Goal: Task Accomplishment & Management: Complete application form

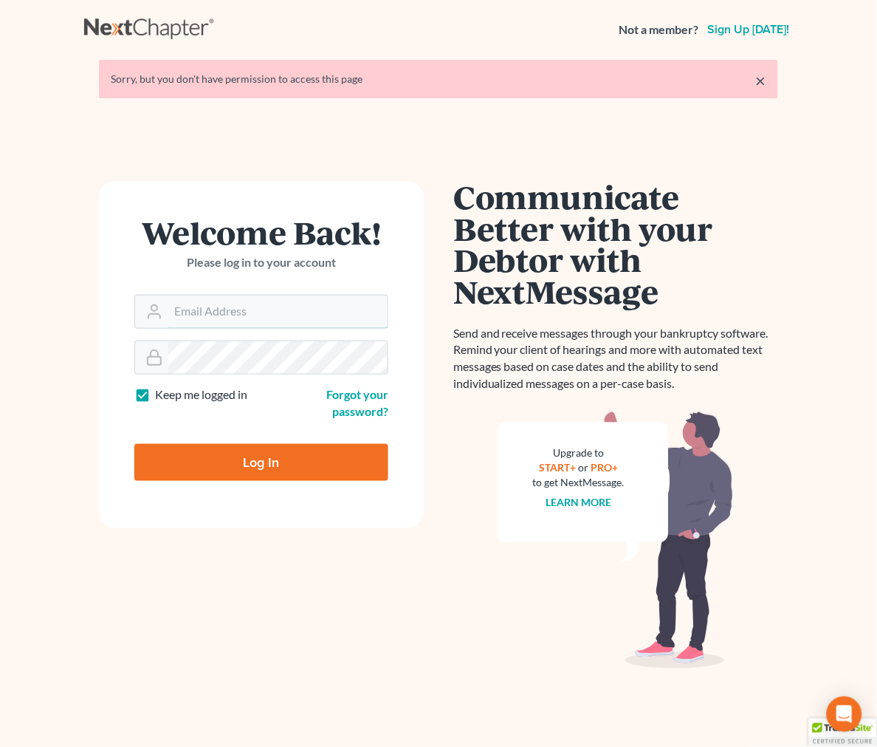
type input "[EMAIL_ADDRESS][DOMAIN_NAME]"
click at [319, 464] on input "Log In" at bounding box center [261, 462] width 254 height 37
type input "Thinking..."
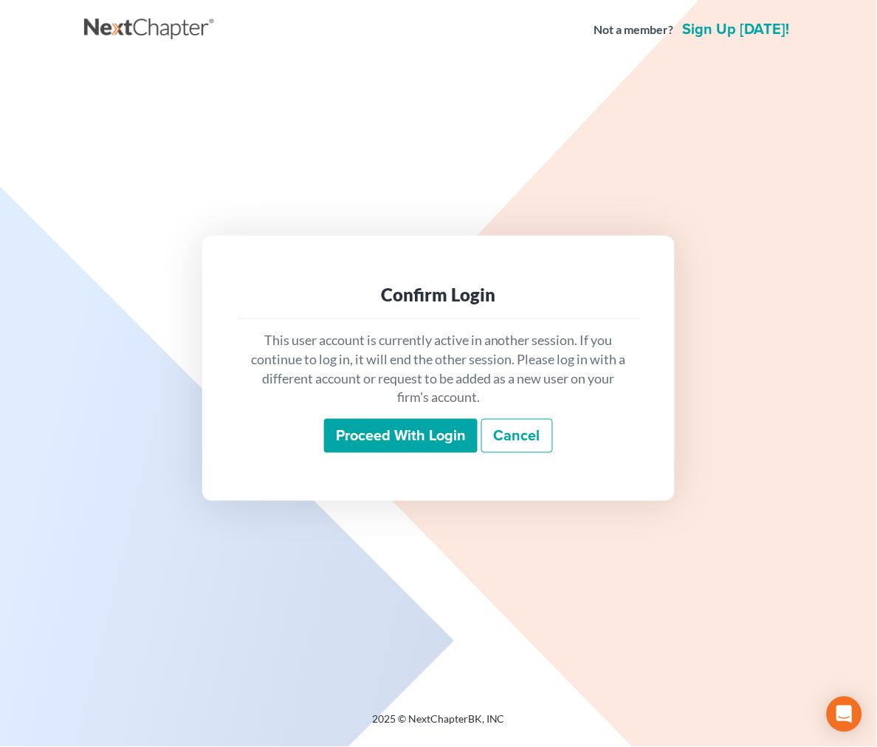
click at [360, 422] on input "Proceed with login" at bounding box center [401, 436] width 154 height 34
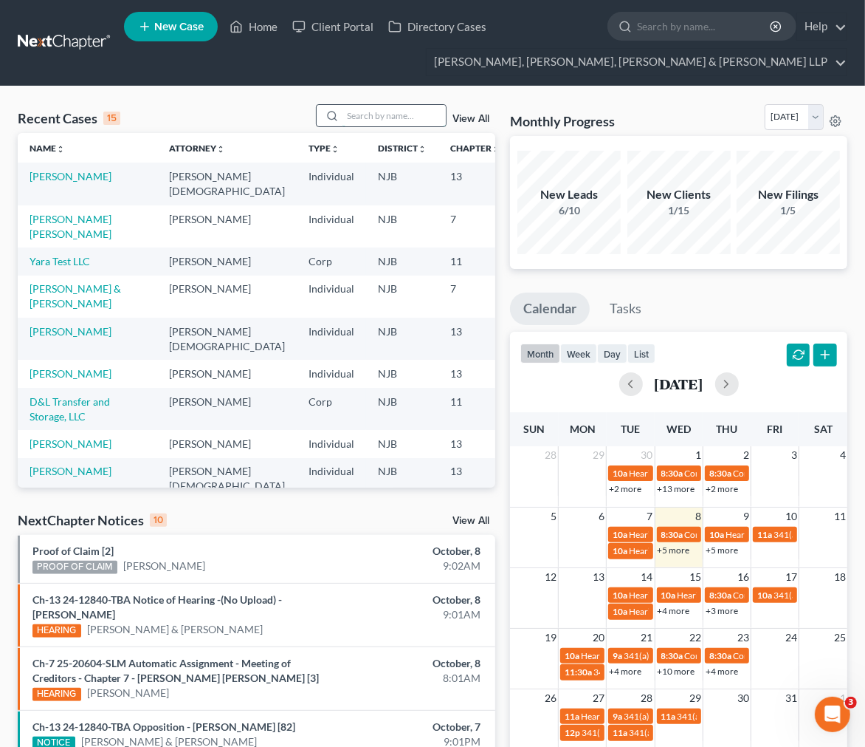
click at [381, 115] on input "search" at bounding box center [394, 115] width 103 height 21
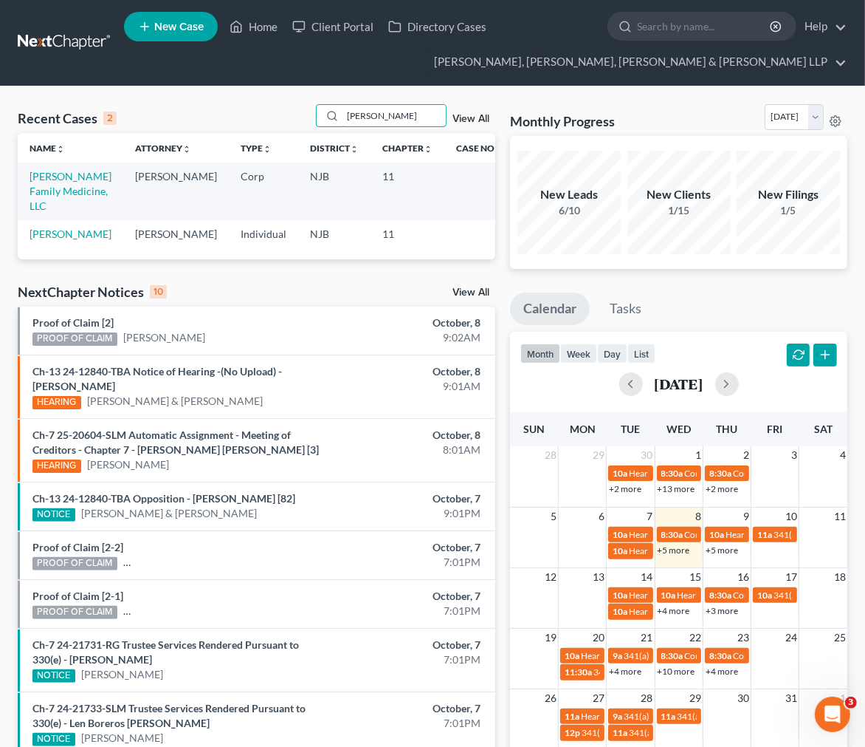
type input "[PERSON_NAME]"
click at [66, 195] on link "[PERSON_NAME] Family Medicine, LLC" at bounding box center [71, 191] width 82 height 42
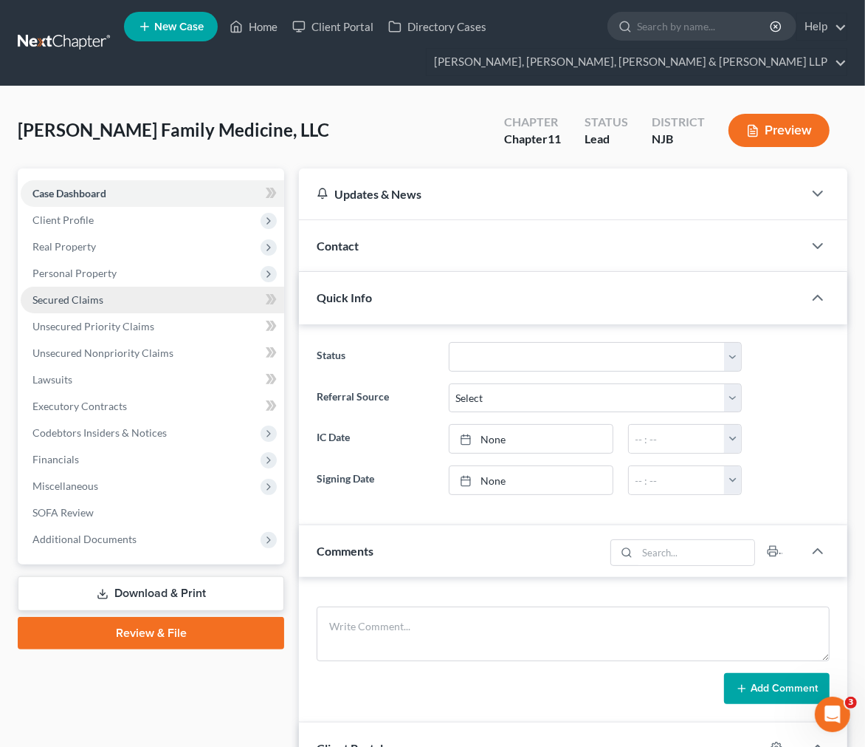
click at [107, 308] on link "Secured Claims" at bounding box center [153, 300] width 264 height 27
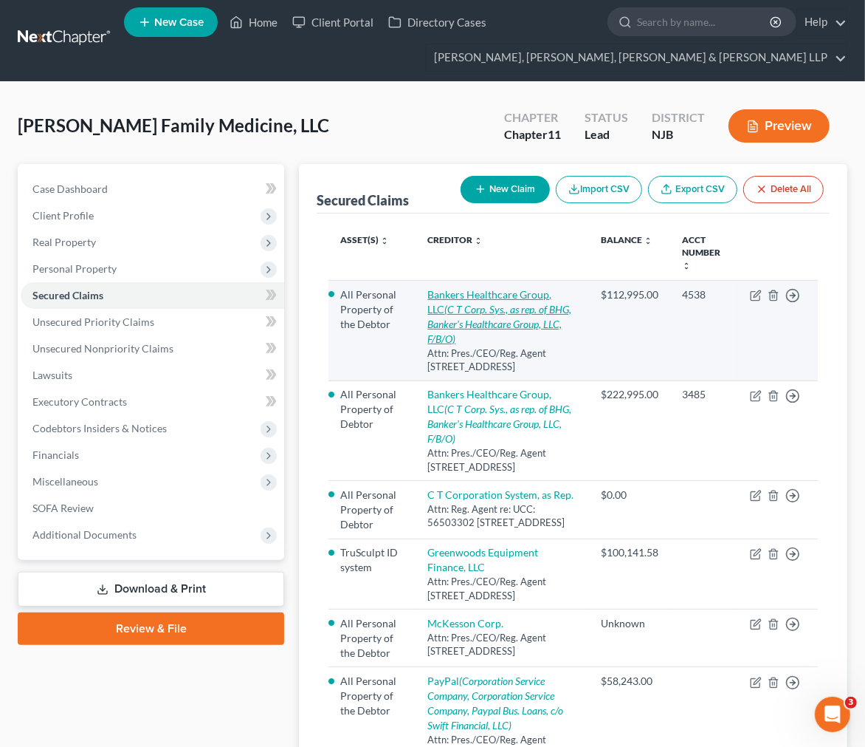
scroll to position [318, 0]
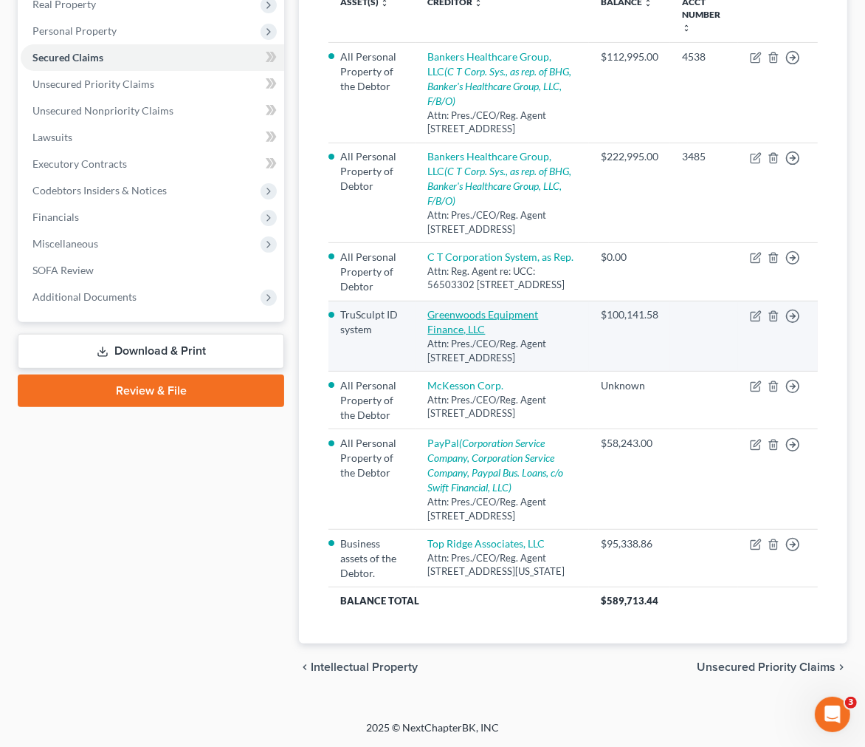
click at [467, 308] on link "Greenwoods Equipment Finance, LLC" at bounding box center [483, 321] width 111 height 27
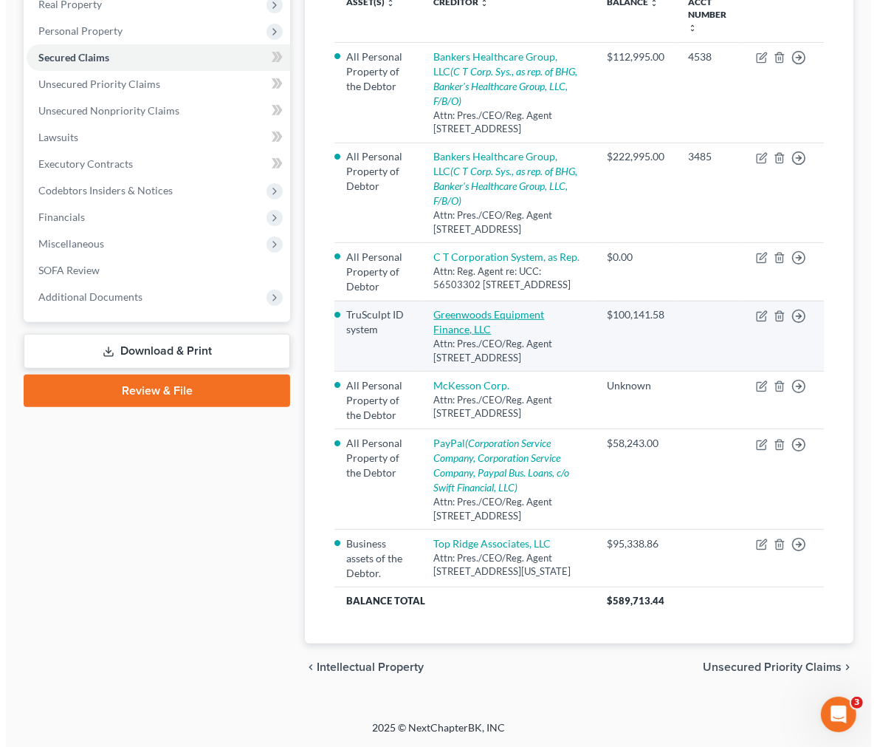
scroll to position [291, 0]
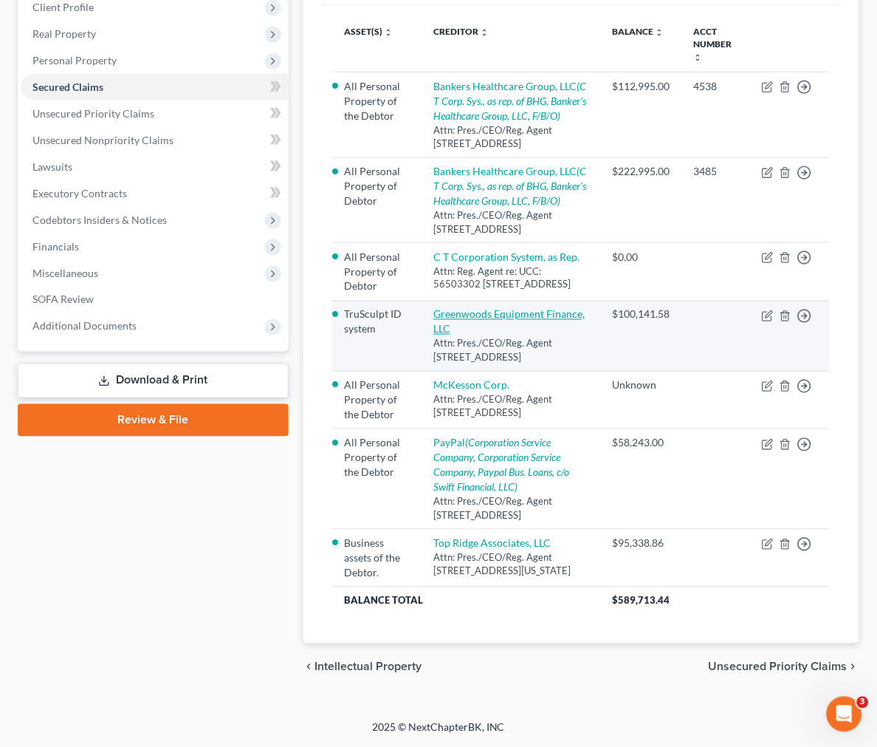
select select "52"
select select "0"
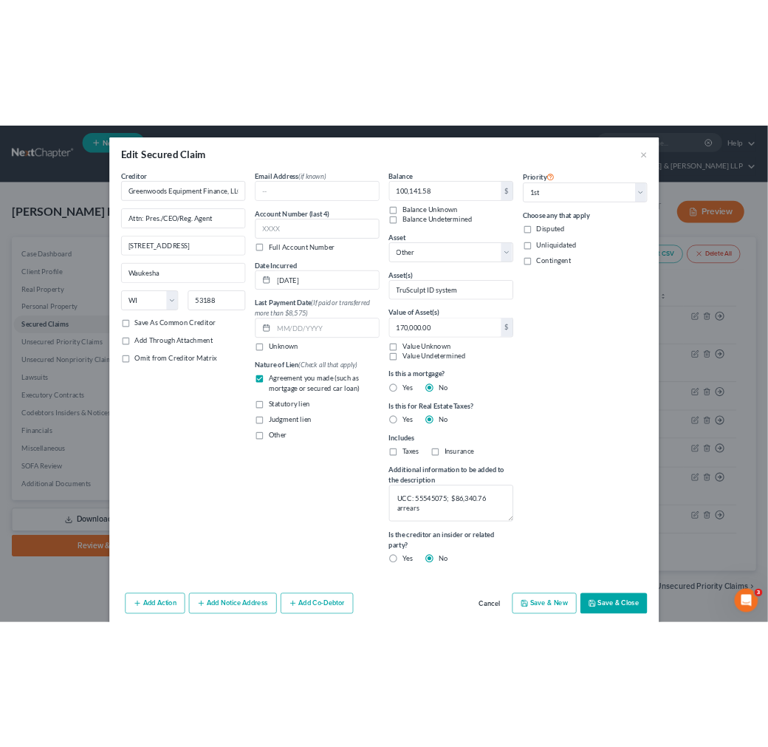
scroll to position [13, 0]
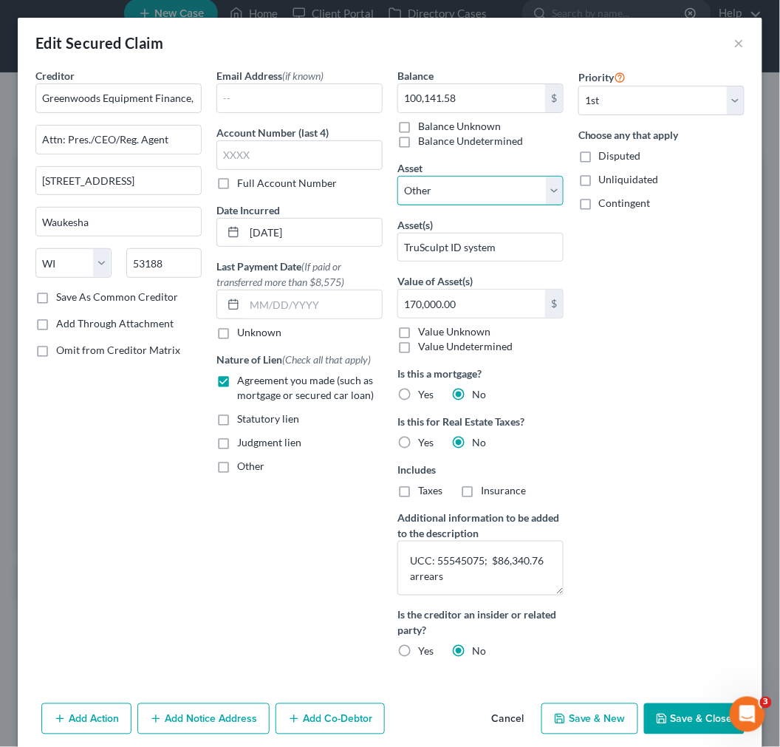
click at [477, 178] on select "Select Other Multiple Assets PNC Bank -9776 (Checking Account) - $0.0 PNC Bank …" at bounding box center [480, 191] width 166 height 30
drag, startPoint x: 593, startPoint y: 299, endPoint x: 587, endPoint y: 294, distance: 7.8
click at [593, 299] on div "Priority Select 1st 2nd 3rd 4th 5th 6th 7th 8th 9th 10th 11th 12th 13th 14th 15…" at bounding box center [661, 369] width 181 height 603
click at [513, 241] on input "TruSculpt ID system" at bounding box center [480, 247] width 165 height 28
click at [515, 721] on button "Cancel" at bounding box center [507, 719] width 56 height 30
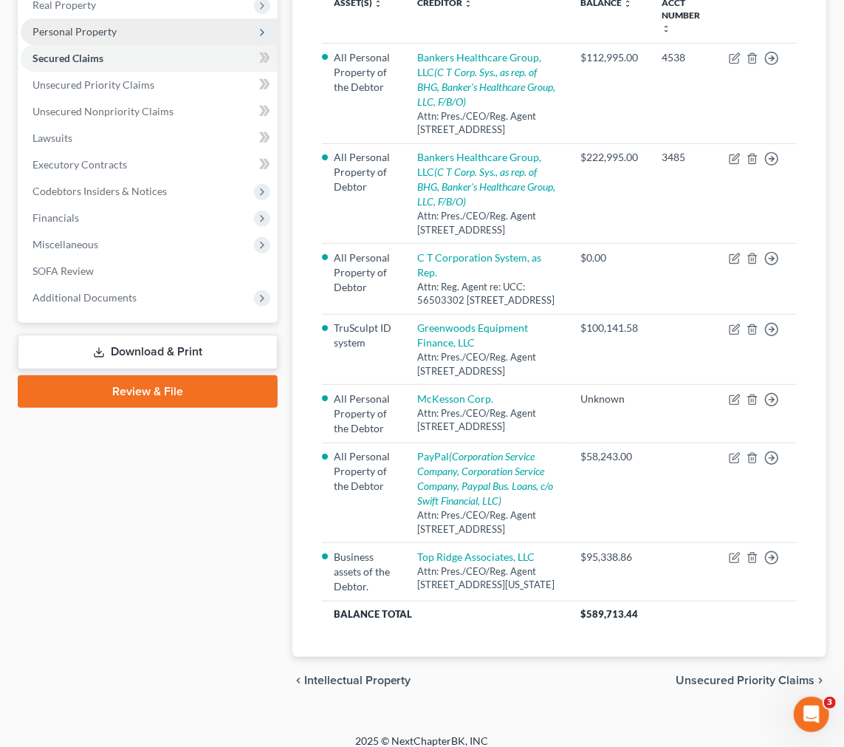
scroll to position [100, 0]
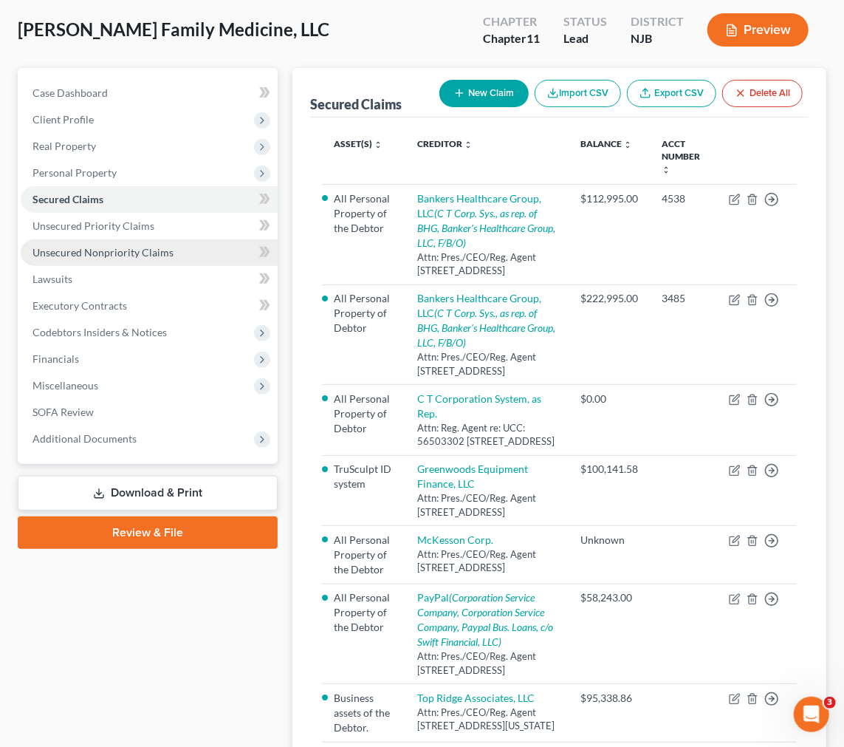
click at [139, 256] on span "Unsecured Nonpriority Claims" at bounding box center [102, 252] width 141 height 13
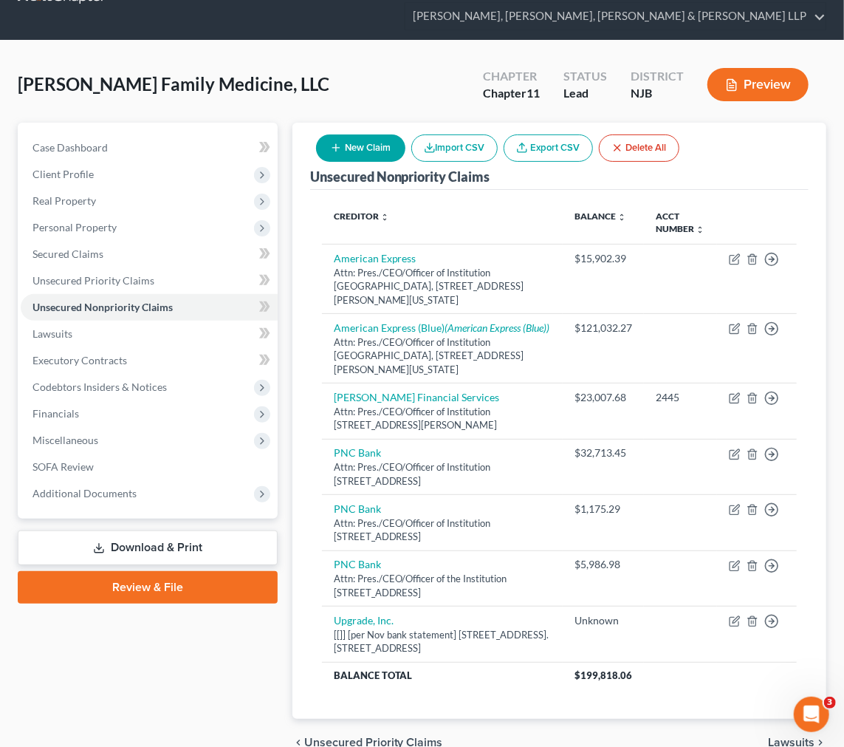
scroll to position [136, 0]
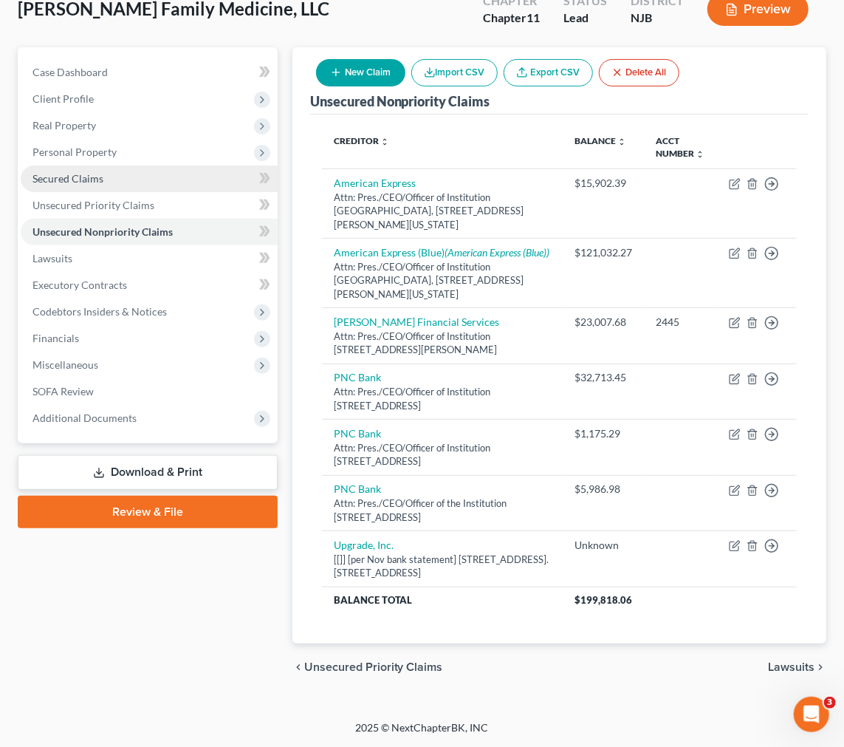
click at [109, 172] on link "Secured Claims" at bounding box center [149, 178] width 257 height 27
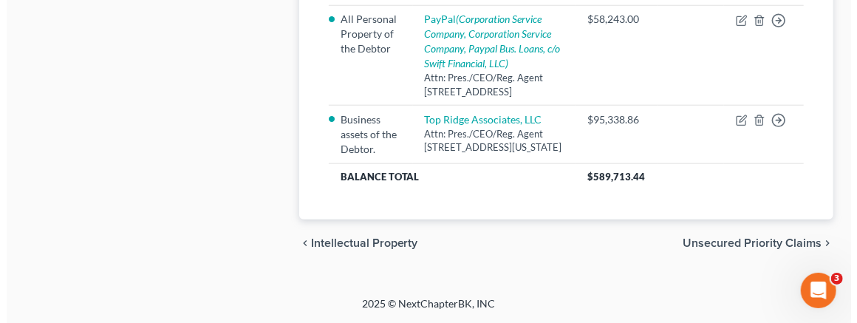
scroll to position [675, 0]
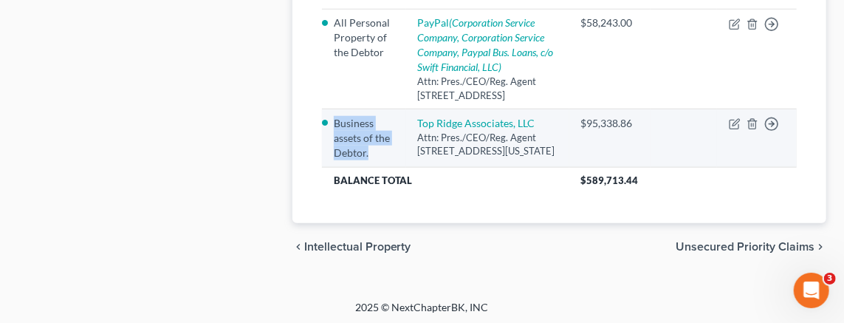
drag, startPoint x: 369, startPoint y: 230, endPoint x: 334, endPoint y: 205, distance: 43.9
click at [334, 160] on li "Business assets of the Debtor." at bounding box center [364, 138] width 61 height 44
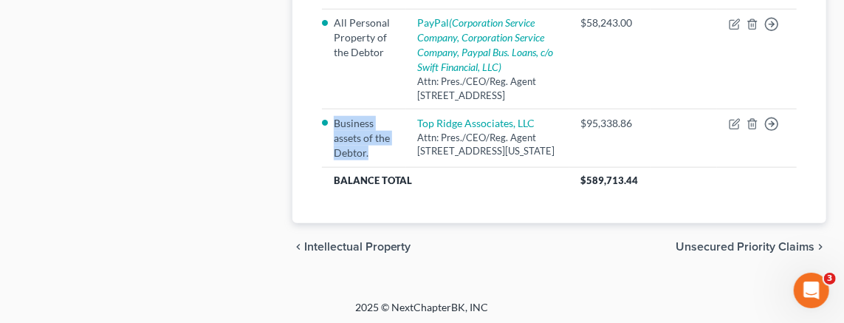
copy li "Business assets of the Debtor."
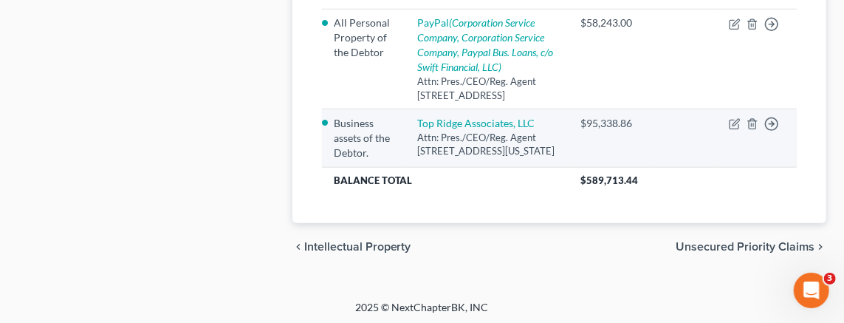
click at [470, 167] on td "Top Ridge Associates, LLC Attn: Pres./CEO/Reg. Agent [STREET_ADDRESS][US_STATE]" at bounding box center [487, 138] width 163 height 58
click at [473, 129] on link "Top Ridge Associates, LLC" at bounding box center [476, 123] width 117 height 13
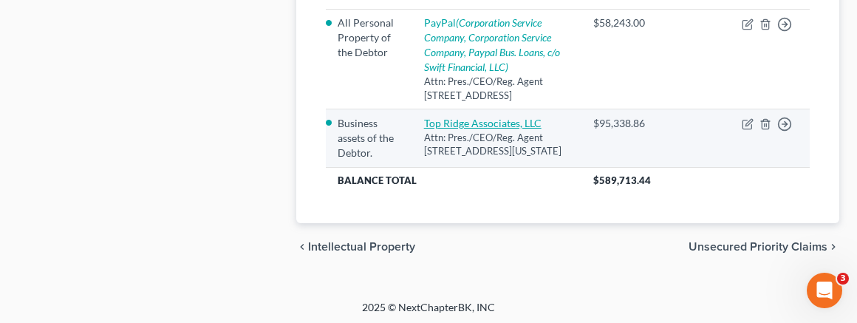
select select "35"
select select "0"
select select "4"
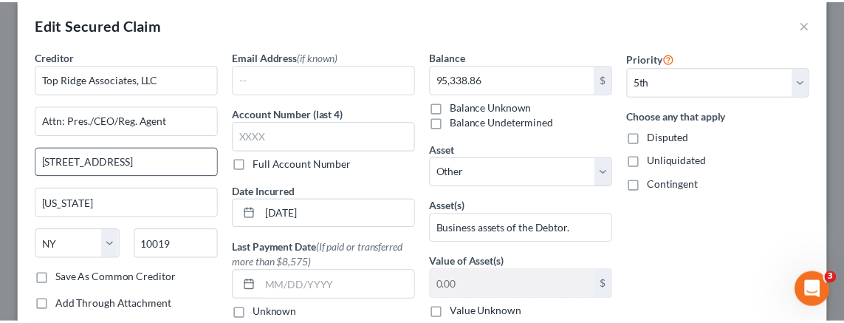
scroll to position [0, 0]
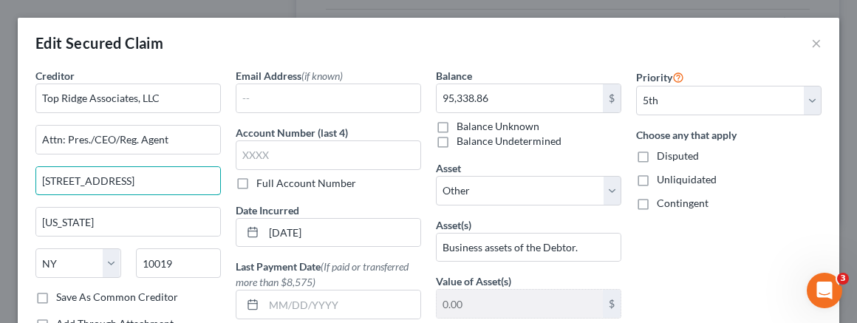
drag, startPoint x: 193, startPoint y: 173, endPoint x: -31, endPoint y: 165, distance: 223.9
click at [794, 42] on div "Edit Secured Claim ×" at bounding box center [428, 43] width 821 height 50
click at [811, 40] on button "×" at bounding box center [816, 43] width 10 height 18
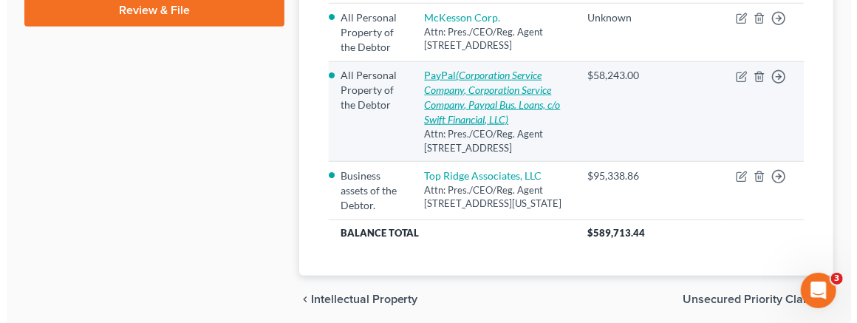
scroll to position [593, 0]
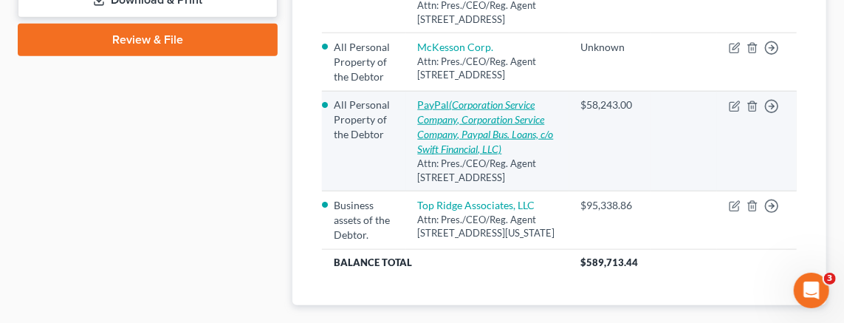
click at [478, 155] on icon "(Corporation Service Company, Corporation Service Company, Paypal Bus. Loans, c…" at bounding box center [486, 126] width 136 height 57
select select "4"
select select "0"
select select "1"
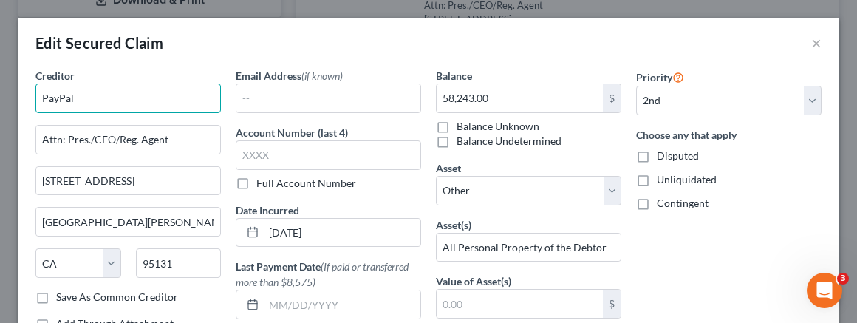
drag, startPoint x: 159, startPoint y: 96, endPoint x: -61, endPoint y: 69, distance: 220.9
click at [247, 45] on div "Edit Secured Claim ×" at bounding box center [428, 43] width 821 height 50
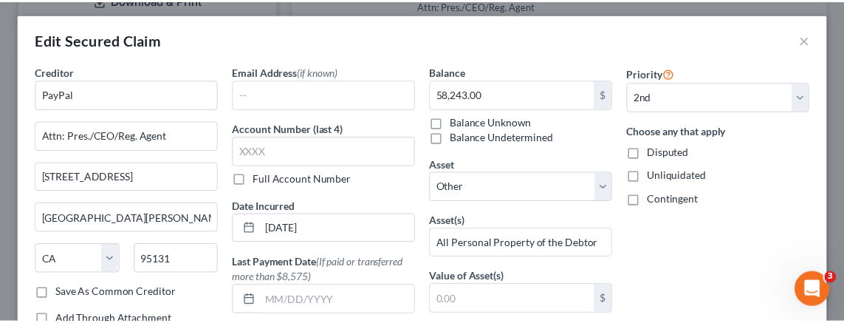
scroll to position [0, 0]
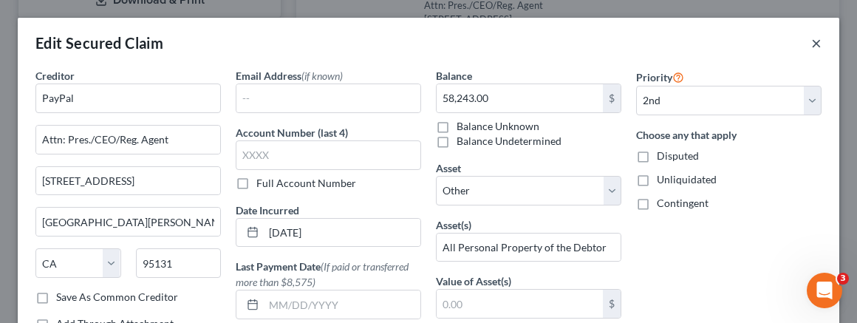
click at [811, 34] on button "×" at bounding box center [816, 43] width 10 height 18
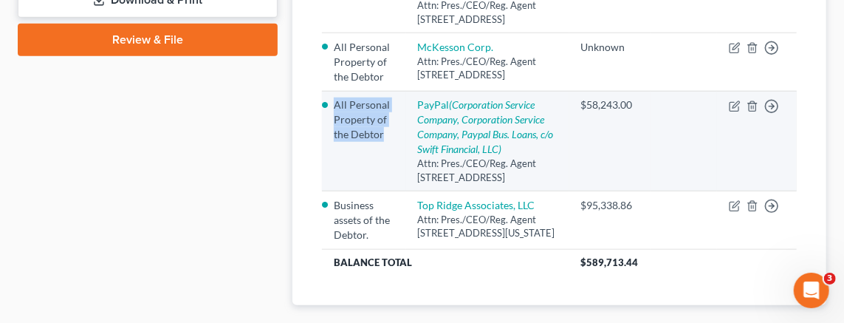
drag, startPoint x: 394, startPoint y: 209, endPoint x: 331, endPoint y: 172, distance: 72.8
click at [331, 172] on td "All Personal Property of the Debtor" at bounding box center [364, 141] width 84 height 100
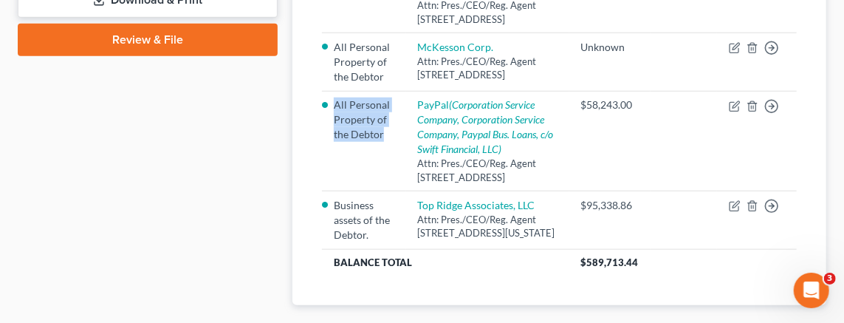
copy li "All Personal Property of the Debtor"
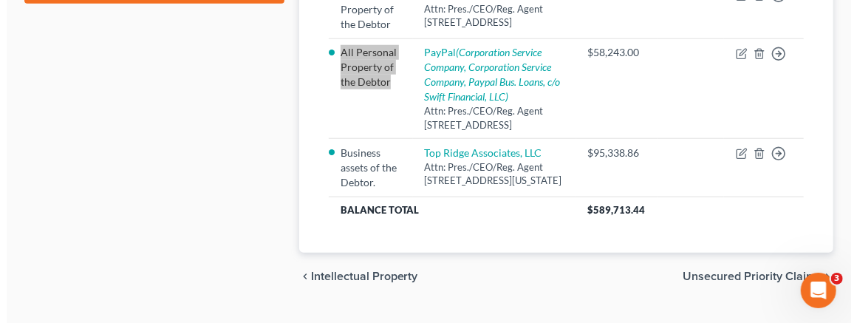
scroll to position [675, 0]
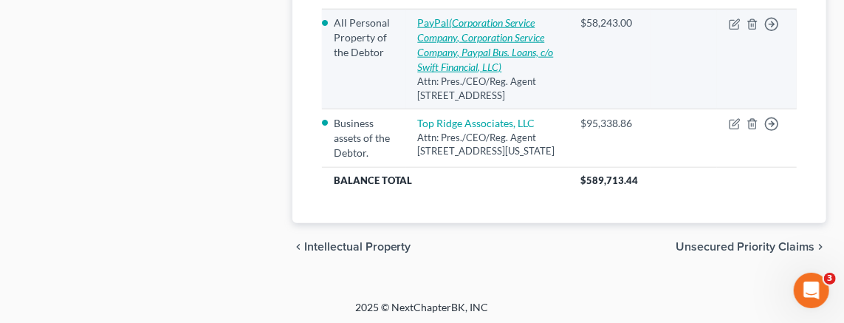
click at [490, 73] on icon "(Corporation Service Company, Corporation Service Company, Paypal Bus. Loans, c…" at bounding box center [486, 44] width 136 height 57
select select "4"
select select "0"
select select "1"
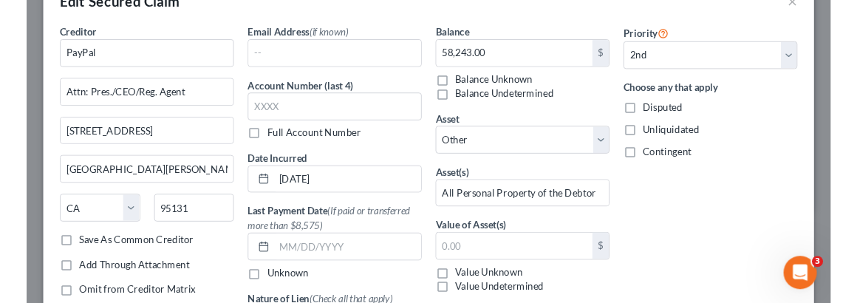
scroll to position [82, 0]
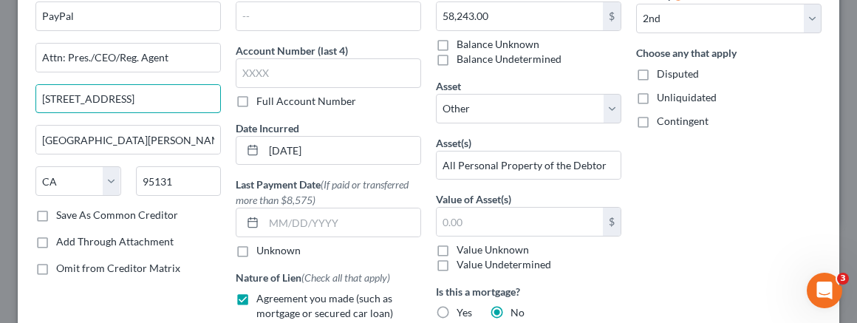
drag, startPoint x: 148, startPoint y: 98, endPoint x: -36, endPoint y: 90, distance: 184.0
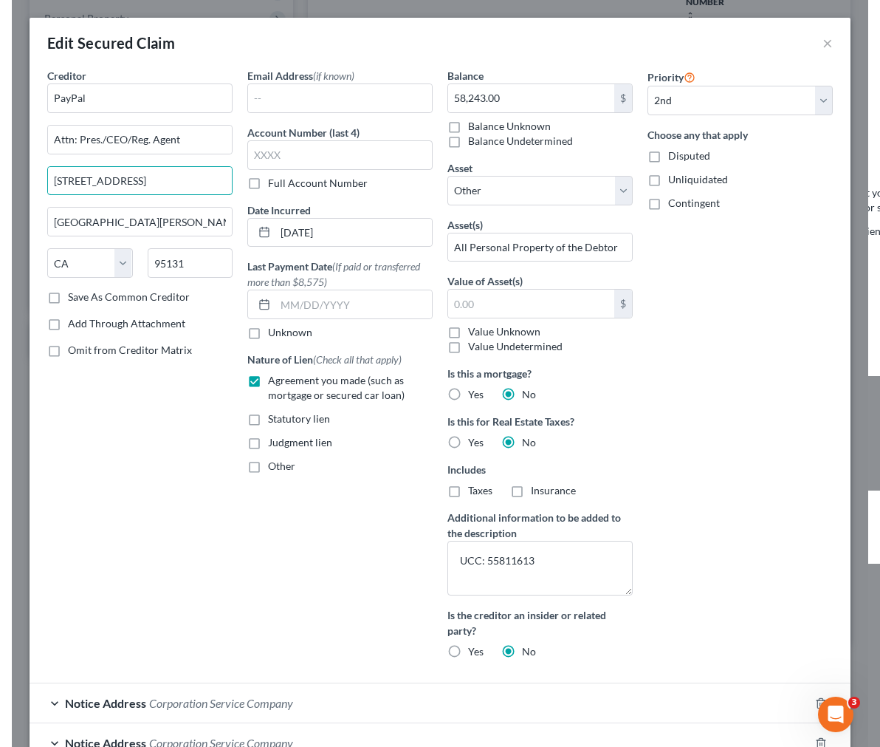
scroll to position [168, 0]
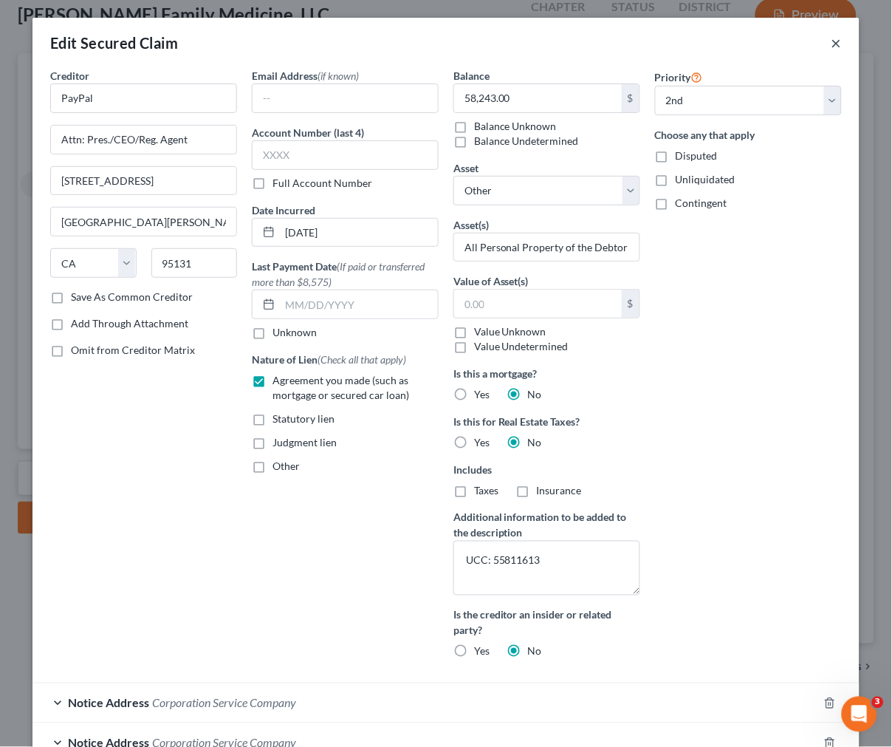
click at [831, 42] on button "×" at bounding box center [836, 43] width 10 height 18
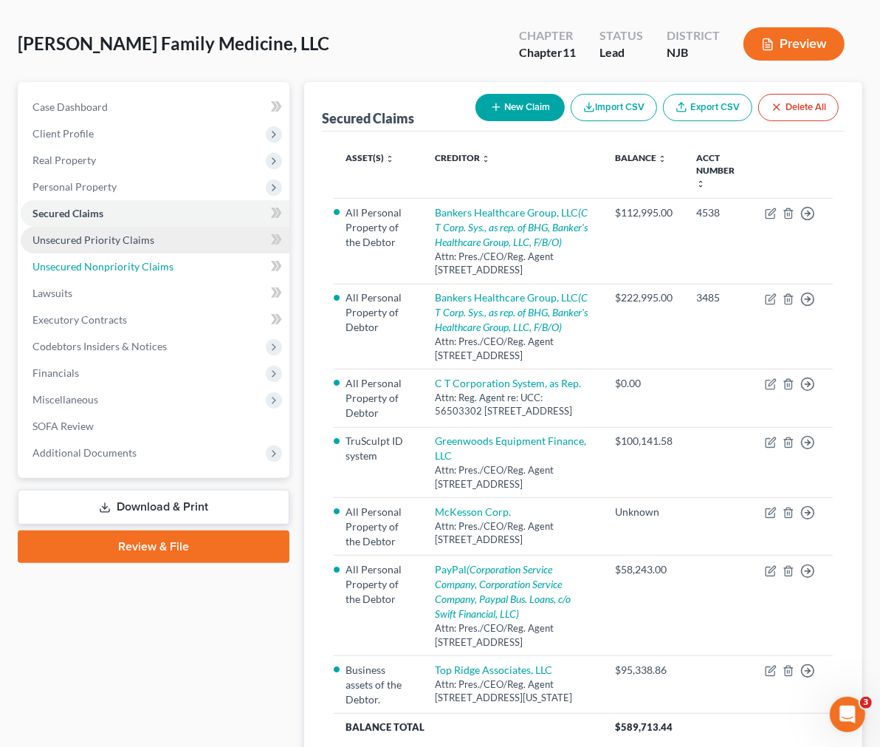
click at [89, 260] on span "Unsecured Nonpriority Claims" at bounding box center [102, 266] width 141 height 13
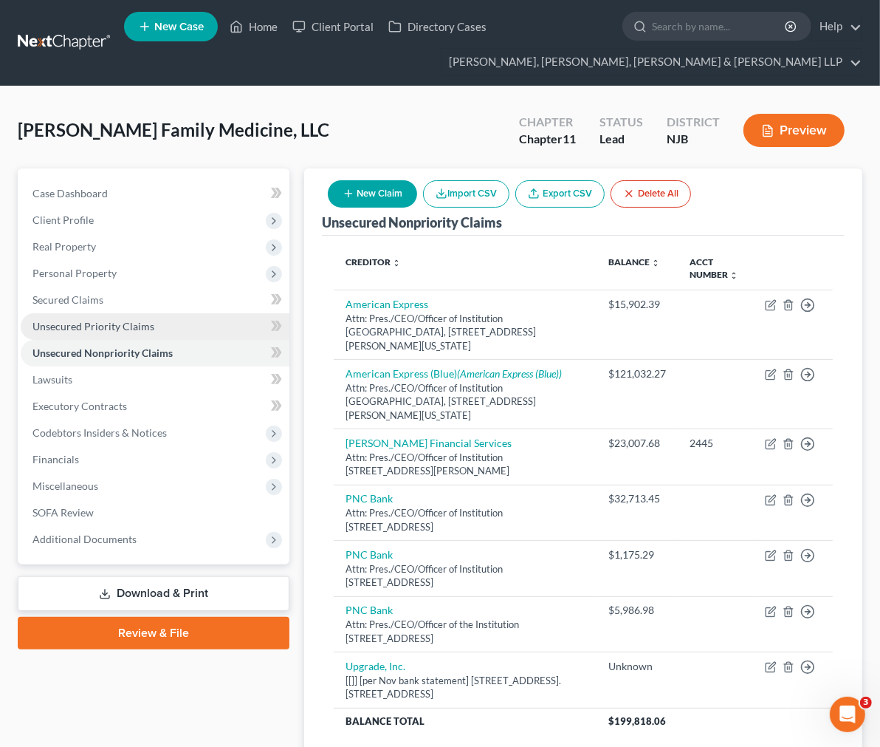
click at [144, 337] on link "Unsecured Priority Claims" at bounding box center [155, 326] width 269 height 27
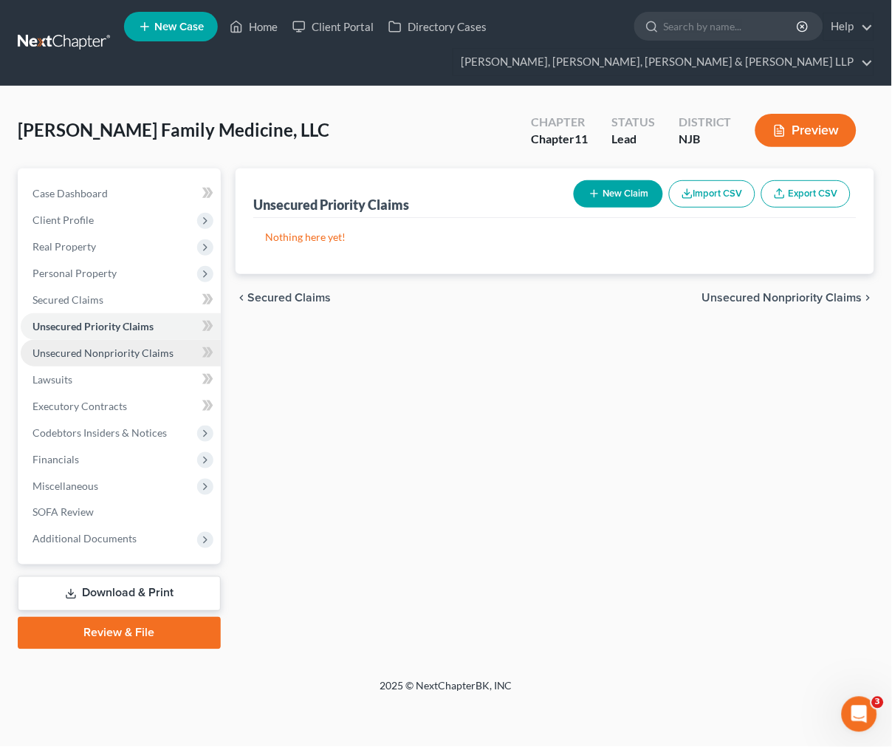
click at [145, 354] on span "Unsecured Nonpriority Claims" at bounding box center [102, 352] width 141 height 13
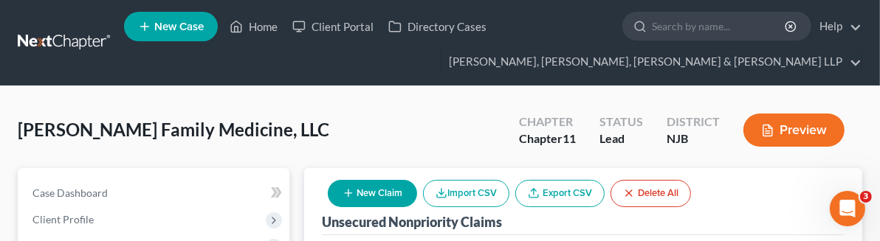
scroll to position [82, 0]
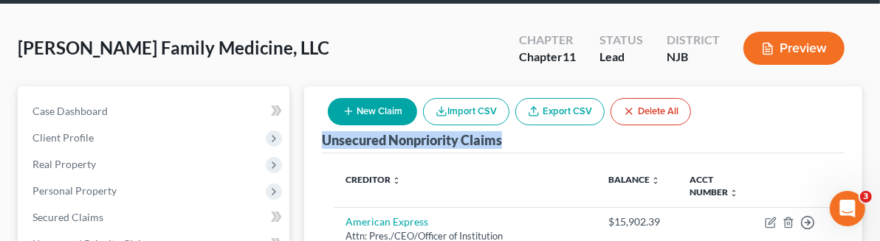
drag, startPoint x: 443, startPoint y: 116, endPoint x: 254, endPoint y: 121, distance: 189.1
click at [322, 121] on div "Unsecured Nonpriority Claims New Claim Import CSV Export CSV Delete All" at bounding box center [583, 119] width 523 height 67
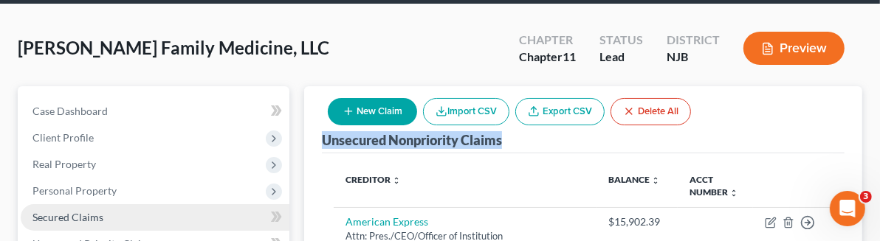
copy div "Unsecured Nonpriority Claims"
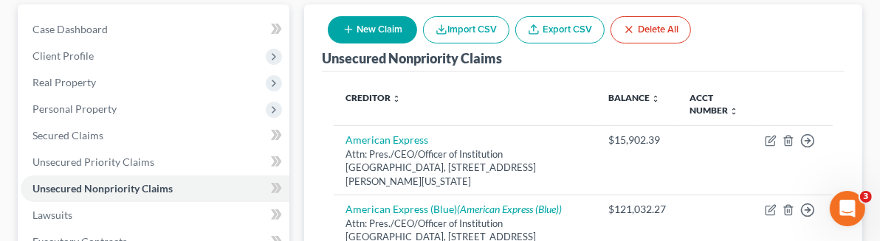
click at [451, 83] on th "Creditor expand_more expand_less unfold_more" at bounding box center [465, 104] width 263 height 43
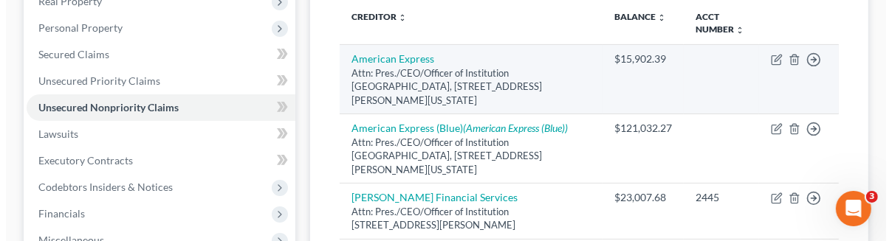
scroll to position [246, 0]
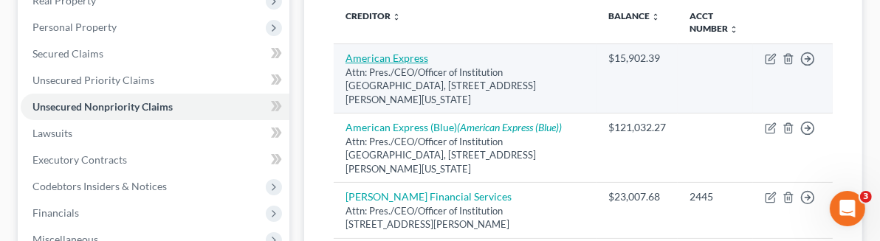
click at [346, 52] on link "American Express" at bounding box center [387, 58] width 83 height 13
select select "35"
select select "2"
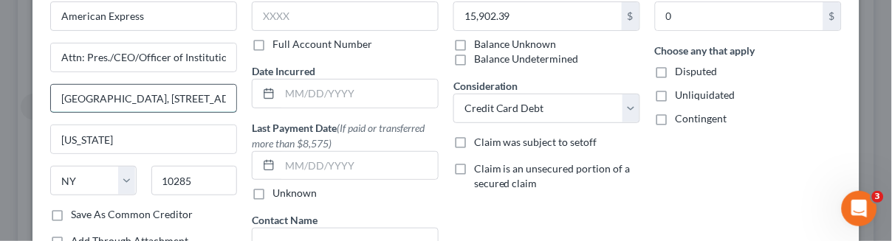
scroll to position [0, 6]
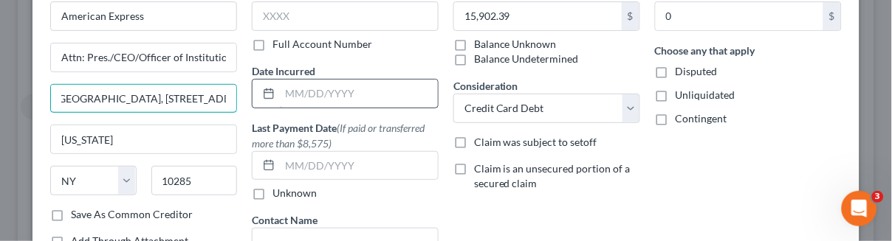
drag, startPoint x: 55, startPoint y: 100, endPoint x: 275, endPoint y: 104, distance: 220.1
click at [275, 104] on div "Creditor * American Express Attn: Pres./CEO/Officer of Institution [GEOGRAPHIC_…" at bounding box center [446, 184] width 806 height 397
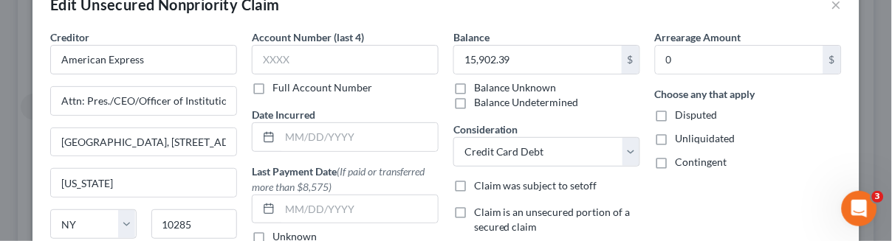
scroll to position [0, 0]
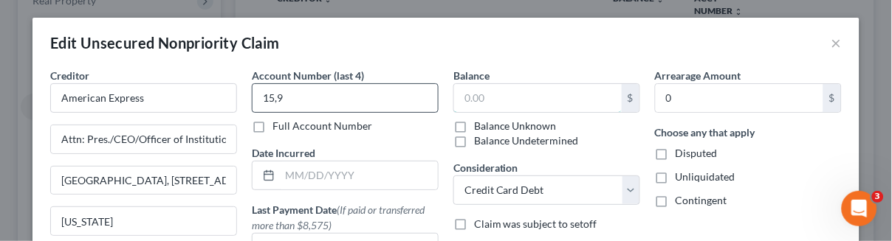
type input "15,9"
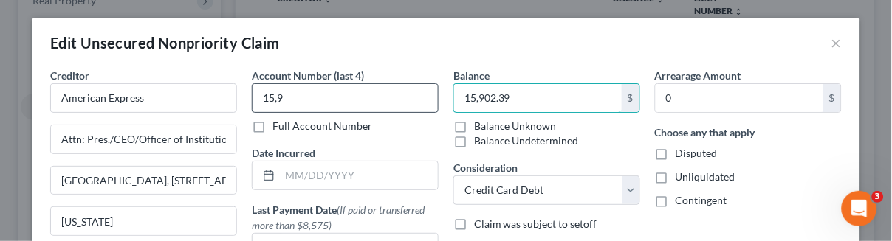
type input "15,902.39"
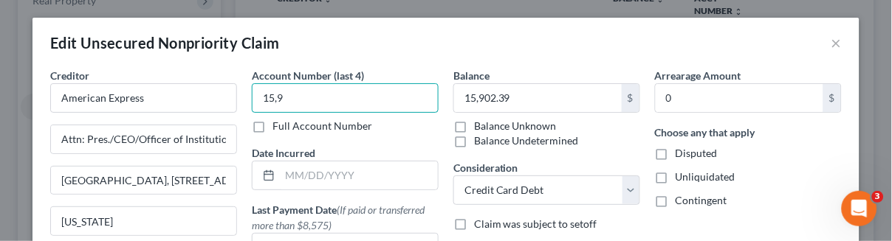
click at [379, 103] on input "15,9" at bounding box center [345, 98] width 187 height 30
drag, startPoint x: 357, startPoint y: 96, endPoint x: 170, endPoint y: 99, distance: 187.6
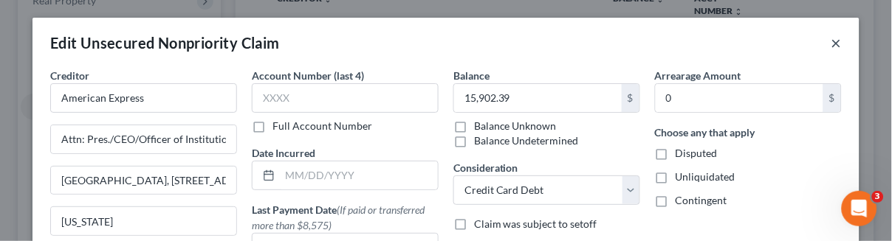
click at [831, 39] on button "×" at bounding box center [836, 43] width 10 height 18
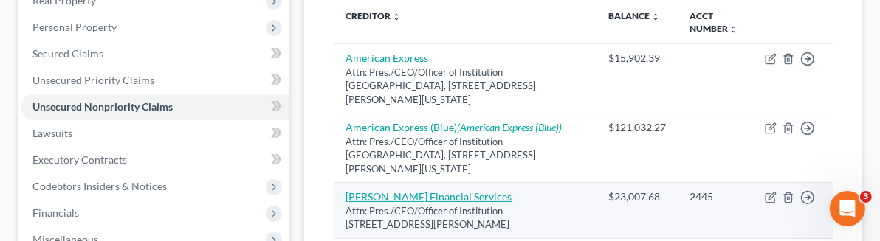
click at [369, 191] on link "[PERSON_NAME] Financial Services" at bounding box center [429, 197] width 166 height 13
select select "35"
select select "2"
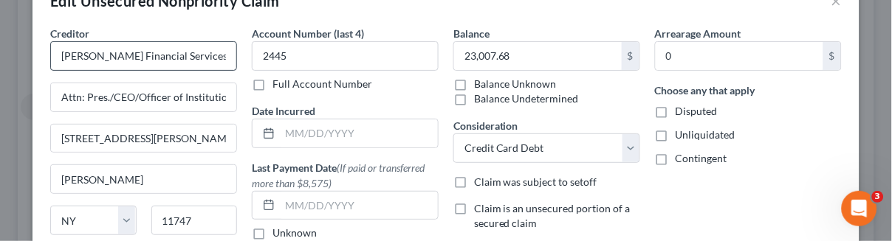
scroll to position [82, 0]
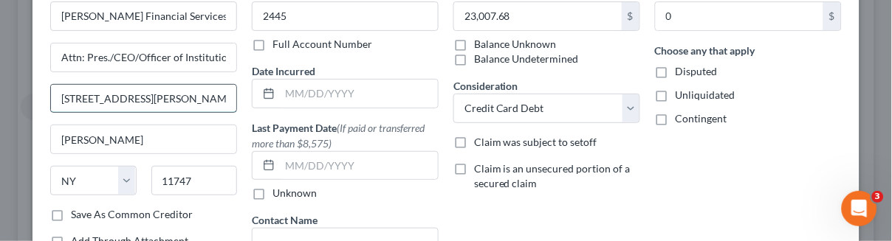
drag, startPoint x: 140, startPoint y: 108, endPoint x: 53, endPoint y: 101, distance: 87.4
click at [53, 101] on input "[STREET_ADDRESS][PERSON_NAME]" at bounding box center [143, 99] width 185 height 28
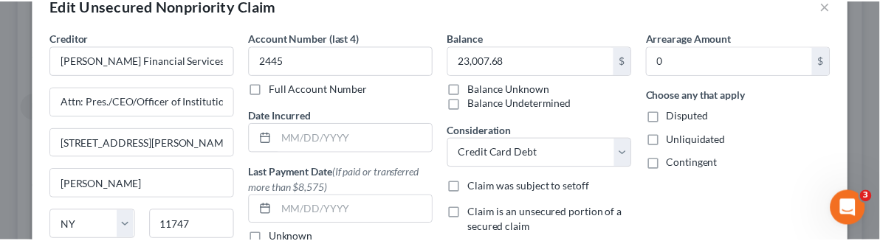
scroll to position [0, 0]
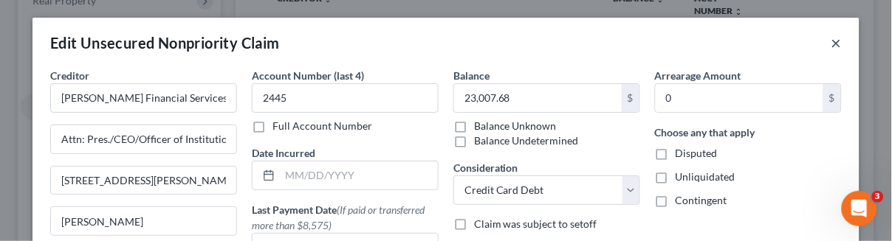
click at [831, 43] on button "×" at bounding box center [836, 43] width 10 height 18
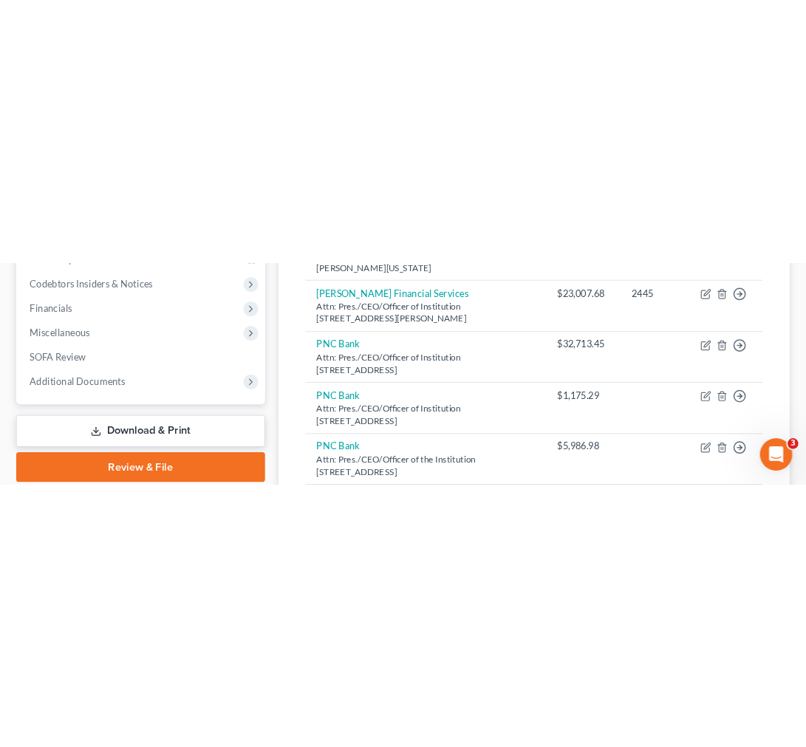
scroll to position [76, 0]
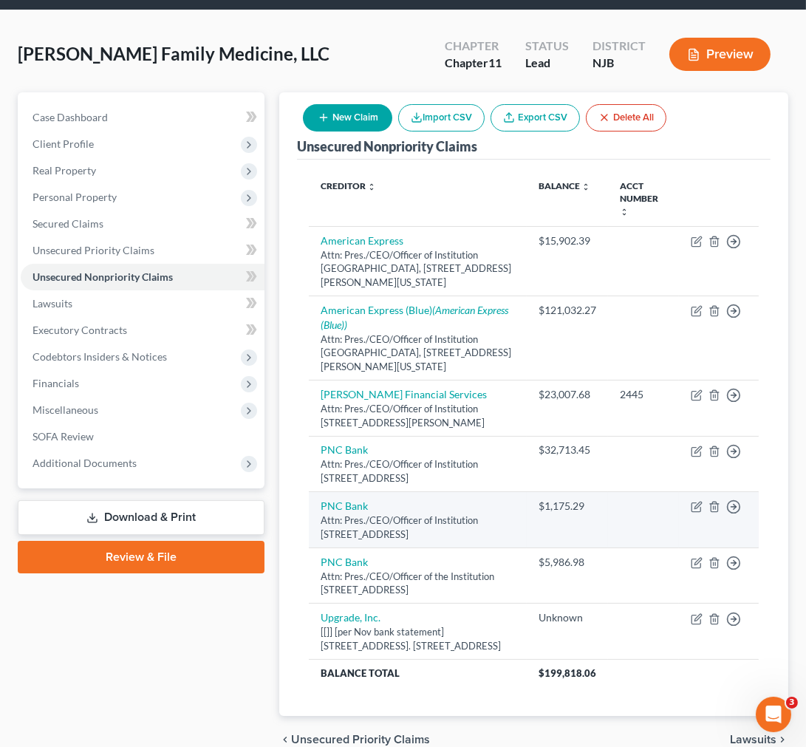
drag, startPoint x: 468, startPoint y: 523, endPoint x: 343, endPoint y: 514, distance: 125.1
click at [343, 514] on div "Attn: Pres./CEO/Officer of Institution [STREET_ADDRESS]" at bounding box center [417, 526] width 194 height 27
click at [424, 515] on div "Attn: Pres./CEO/Officer of Institution [STREET_ADDRESS]" at bounding box center [417, 526] width 194 height 27
drag, startPoint x: 454, startPoint y: 524, endPoint x: 478, endPoint y: 505, distance: 30.4
click at [478, 513] on div "Attn: Pres./CEO/Officer of Institution [STREET_ADDRESS]" at bounding box center [417, 526] width 194 height 27
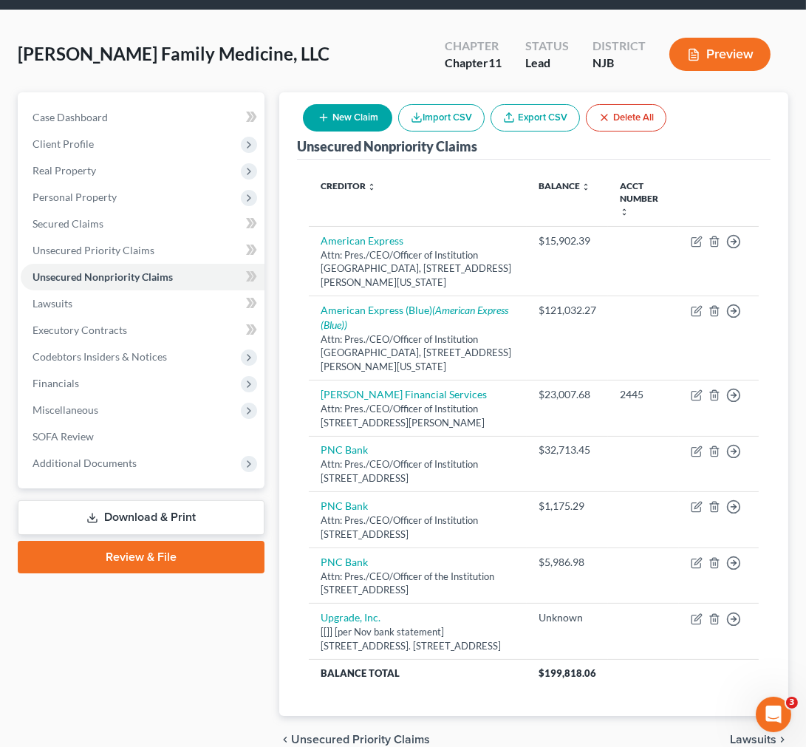
copy div "[STREET_ADDRESS]"
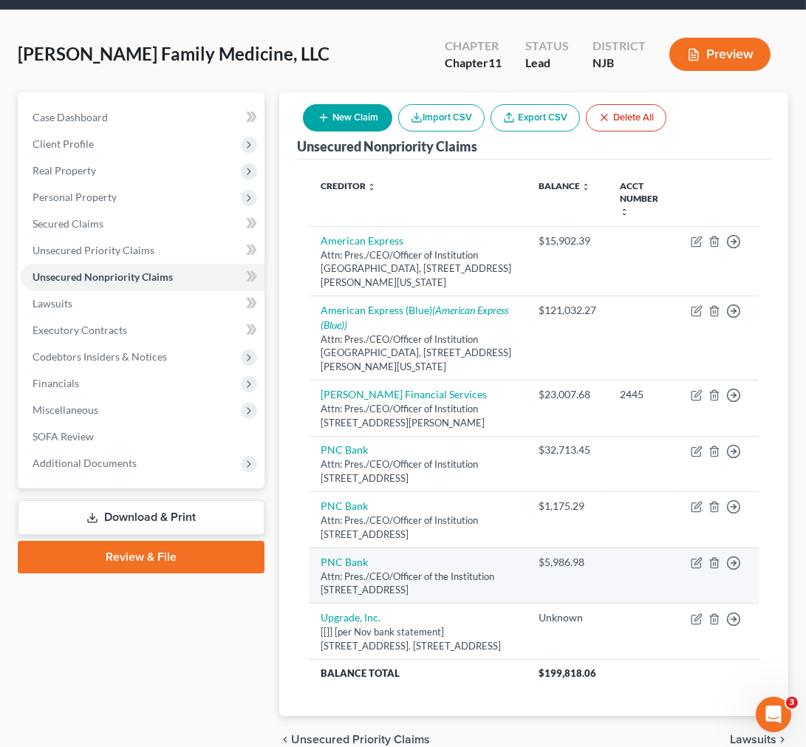
click at [469, 569] on div "Attn: Pres./CEO/Officer of the Institution [STREET_ADDRESS]" at bounding box center [417, 582] width 194 height 27
drag, startPoint x: 486, startPoint y: 573, endPoint x: 316, endPoint y: 573, distance: 169.8
click at [316, 573] on td "PNC Bank Attn: Pres./CEO/Officer of the Institution [STREET_ADDRESS]" at bounding box center [418, 575] width 218 height 56
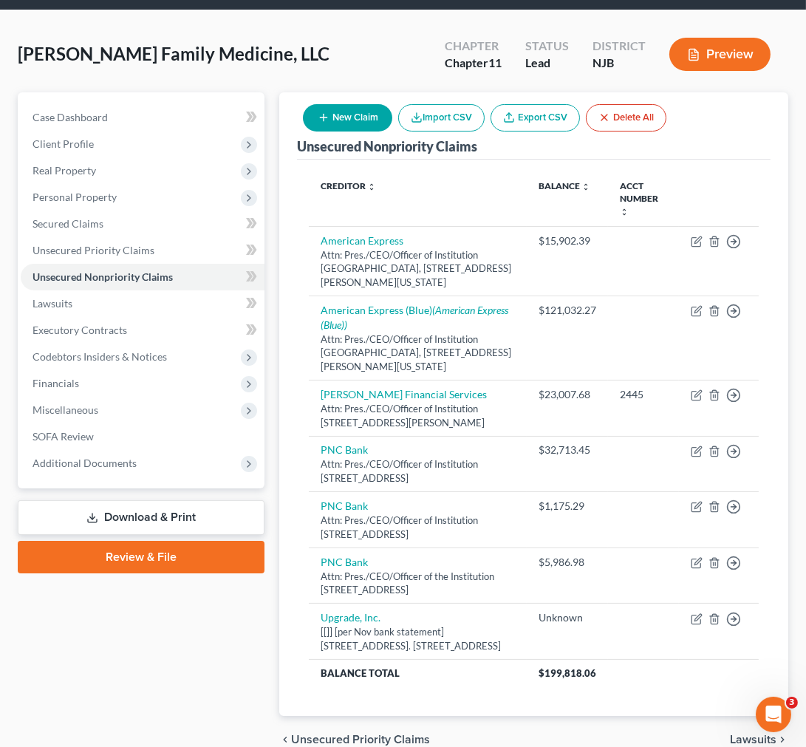
copy div "[STREET_ADDRESS]"
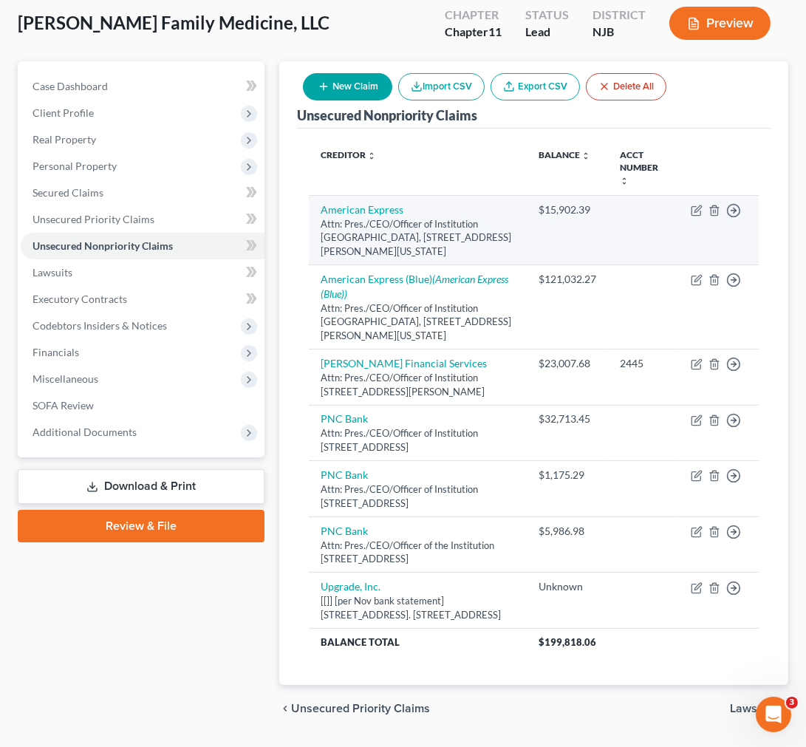
scroll to position [136, 0]
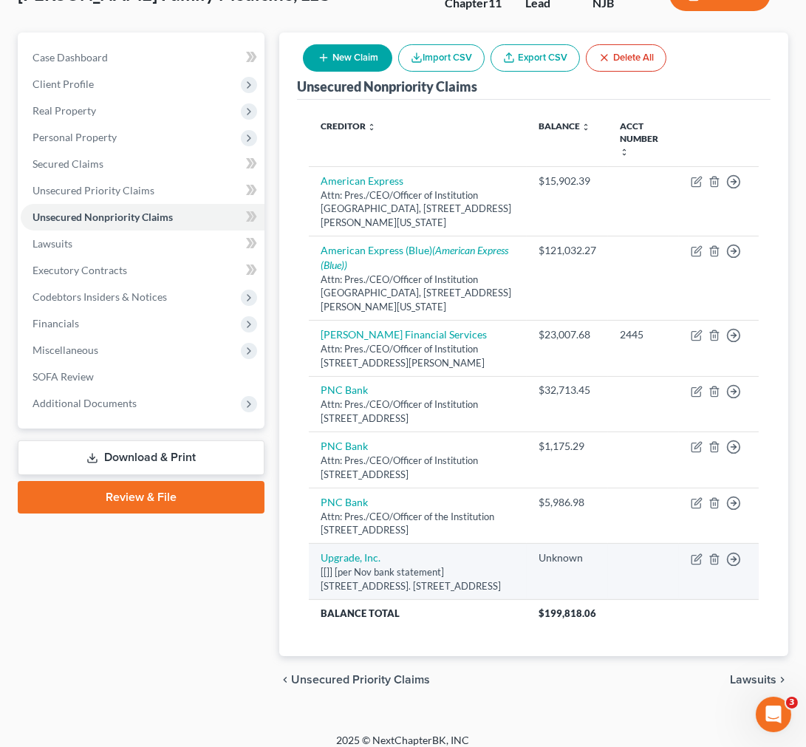
click at [489, 583] on td "Upgrade, Inc. [[]] [per Nov bank statement] [STREET_ADDRESS]. [STREET_ADDRESS]" at bounding box center [418, 571] width 218 height 56
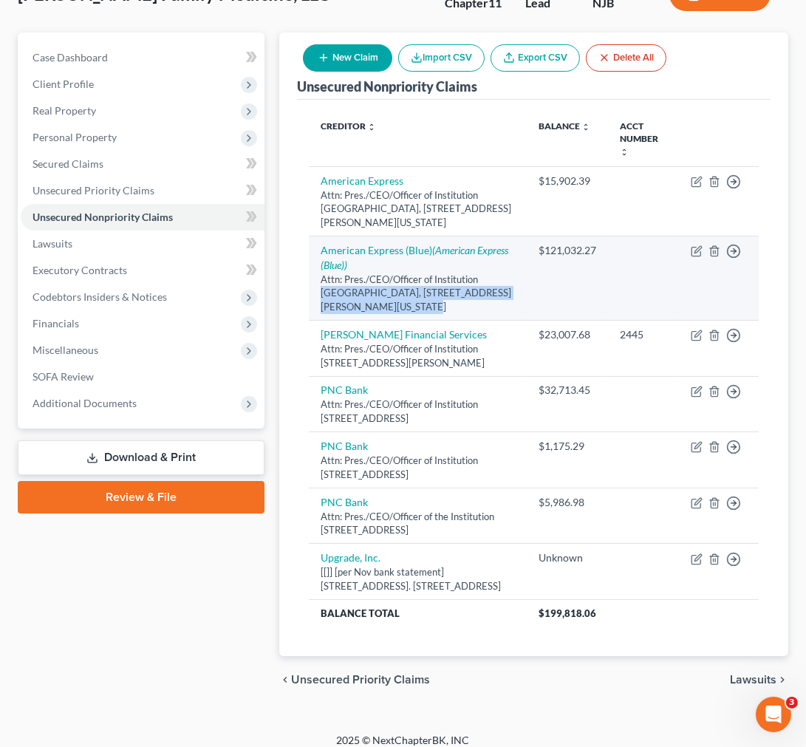
drag, startPoint x: 377, startPoint y: 291, endPoint x: 481, endPoint y: 264, distance: 107.6
click at [481, 272] on div "Attn: Pres./CEO/Officer of Institution [GEOGRAPHIC_DATA], [STREET_ADDRESS][PERS…" at bounding box center [417, 292] width 194 height 41
copy div "[GEOGRAPHIC_DATA], [STREET_ADDRESS][PERSON_NAME][US_STATE]"
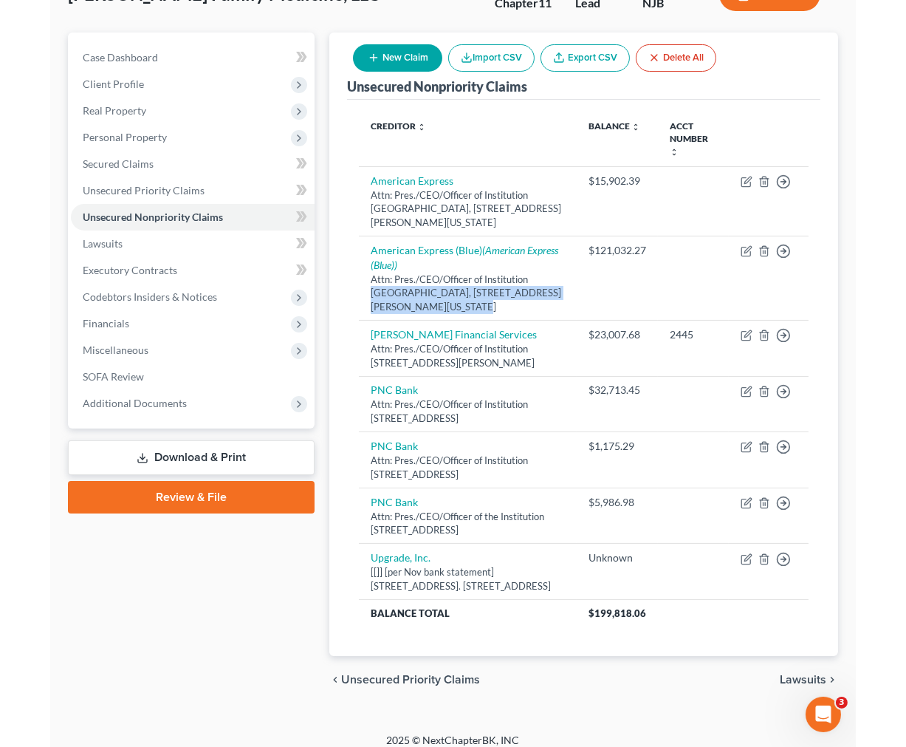
scroll to position [62, 0]
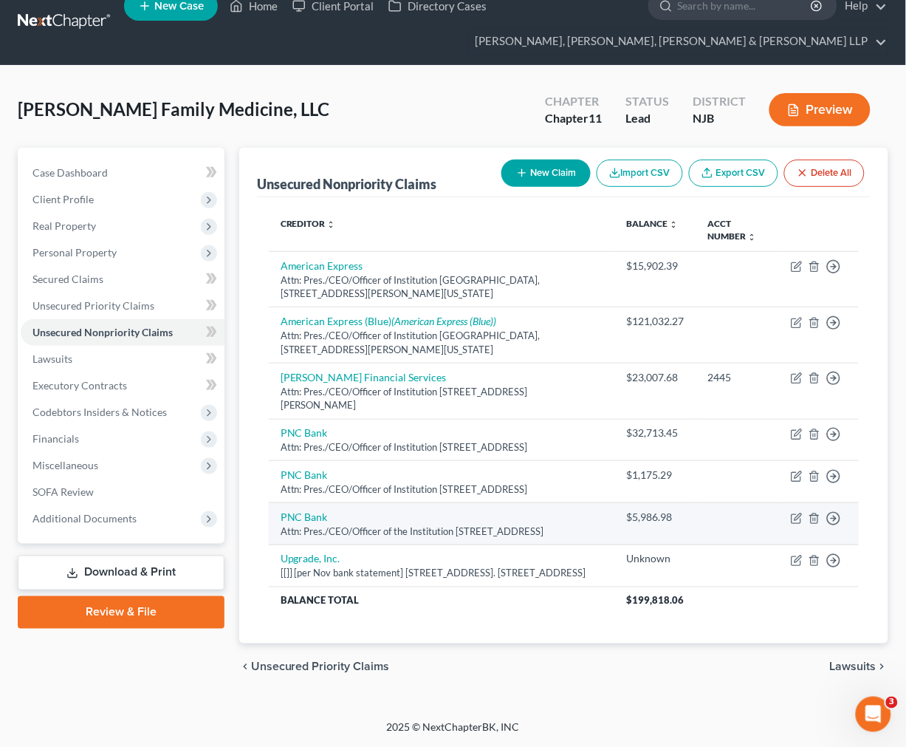
click at [438, 503] on td "PNC Bank Attn: Pres./CEO/Officer of the Institution [STREET_ADDRESS]" at bounding box center [442, 524] width 346 height 42
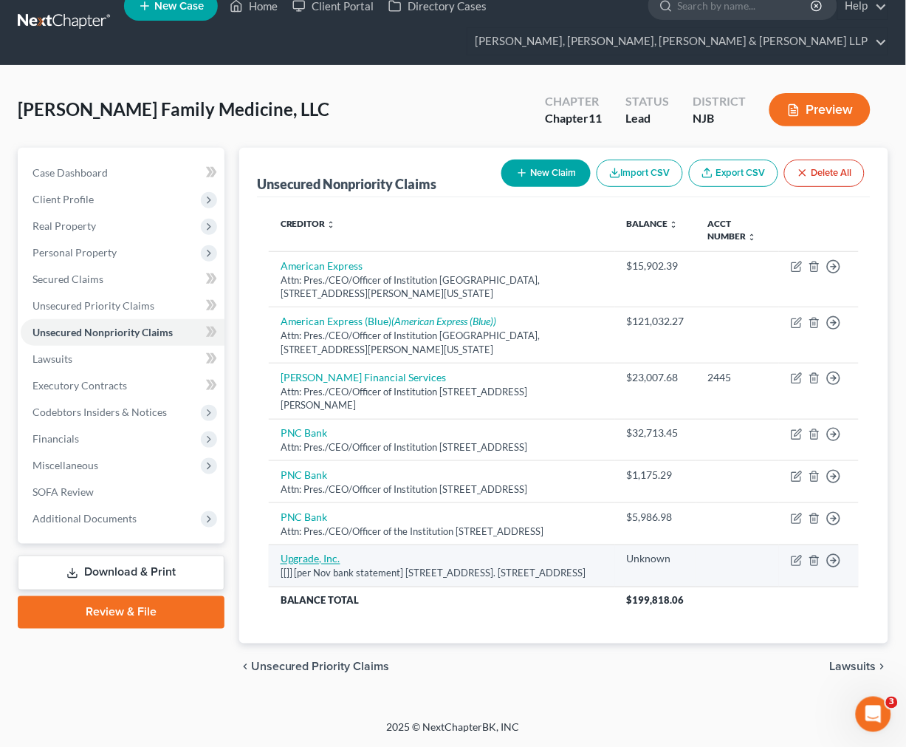
click at [318, 552] on link "Upgrade, Inc." at bounding box center [311, 558] width 60 height 13
select select "4"
select select "8"
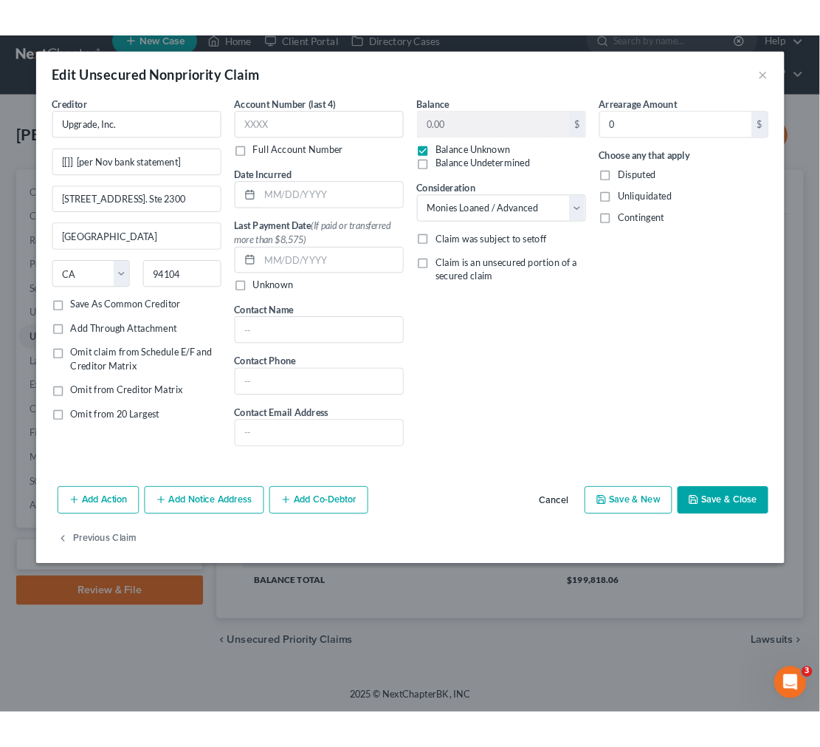
scroll to position [35, 0]
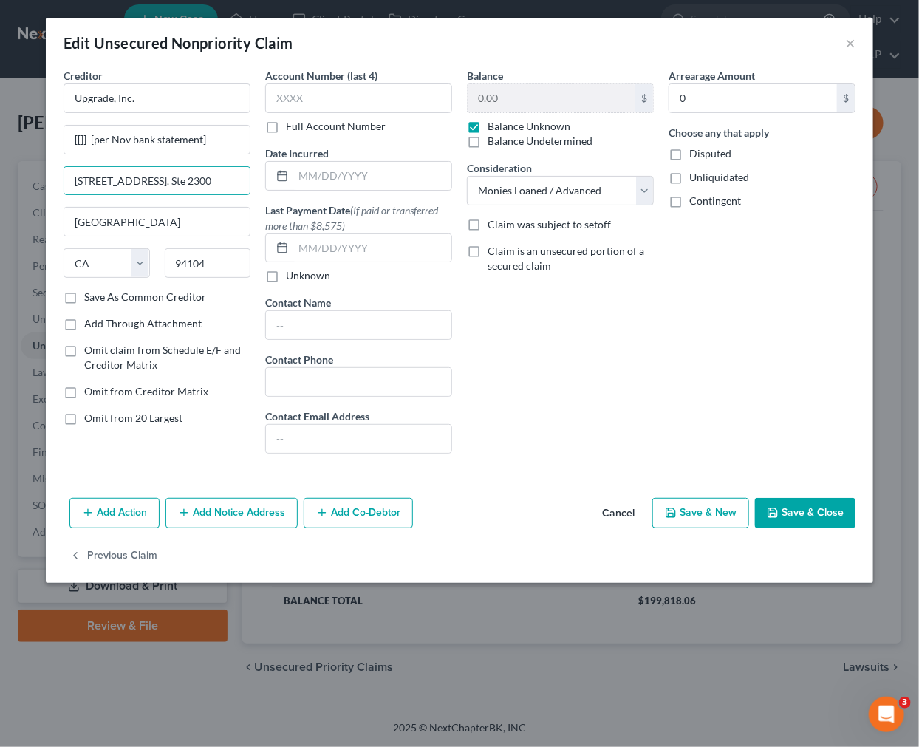
drag, startPoint x: 235, startPoint y: 174, endPoint x: 40, endPoint y: 174, distance: 194.9
click at [40, 174] on div "Edit Unsecured Nonpriority Claim × Creditor * Upgrade, Inc. [[]] [per Nov bank …" at bounding box center [459, 373] width 919 height 747
click at [584, 320] on div "Balance 0.00 $ Balance Unknown Balance Undetermined 0.00 $ Balance Unknown Cons…" at bounding box center [560, 266] width 202 height 397
click at [846, 41] on button "×" at bounding box center [850, 43] width 10 height 18
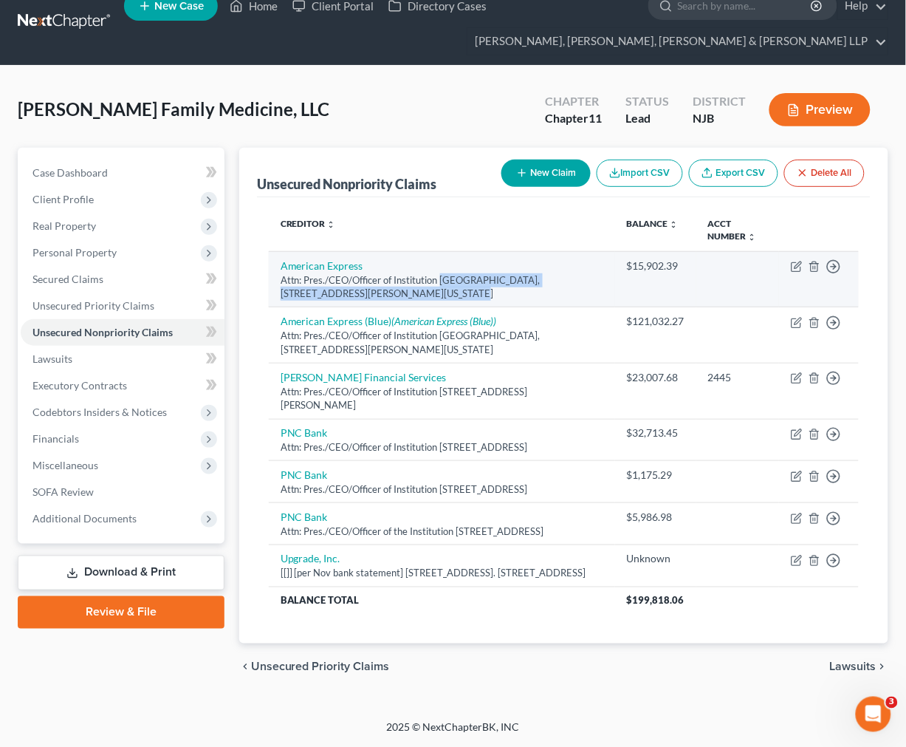
drag, startPoint x: 454, startPoint y: 278, endPoint x: 440, endPoint y: 264, distance: 19.3
click at [440, 273] on div "Attn: Pres./CEO/Officer of Institution [GEOGRAPHIC_DATA], [STREET_ADDRESS][PERS…" at bounding box center [442, 286] width 323 height 27
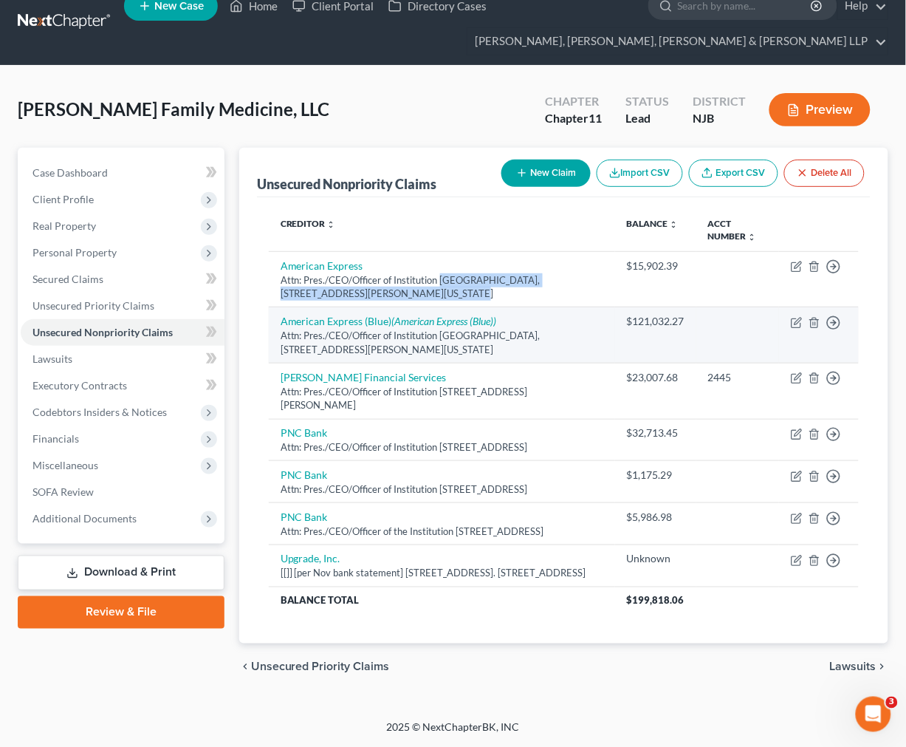
copy div "[GEOGRAPHIC_DATA], [STREET_ADDRESS][PERSON_NAME][US_STATE]"
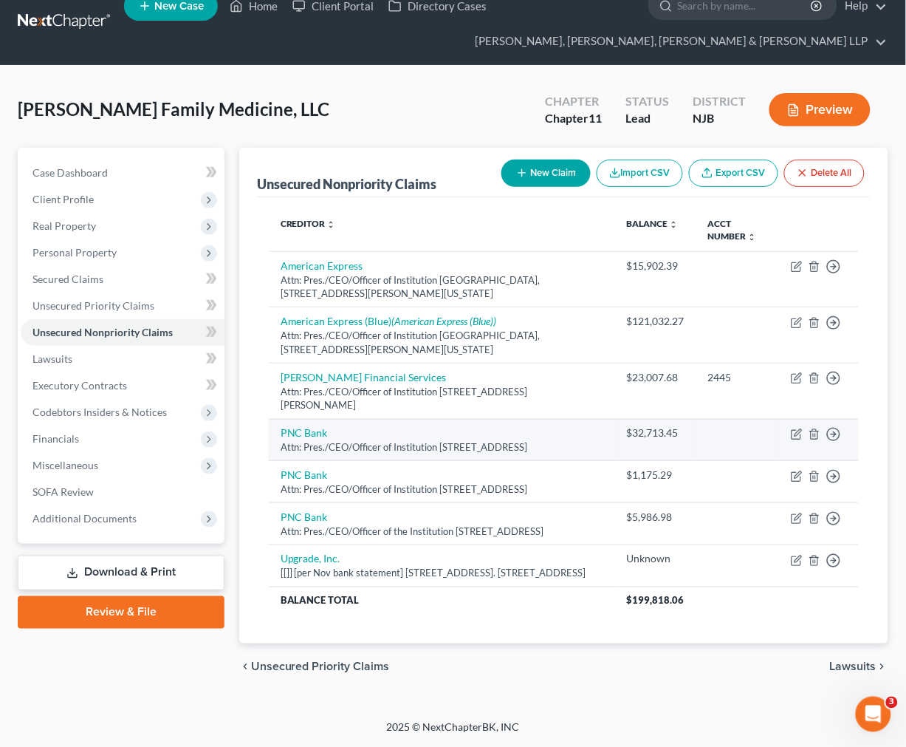
click at [464, 440] on div "Attn: Pres./CEO/Officer of Institution [STREET_ADDRESS]" at bounding box center [442, 447] width 323 height 14
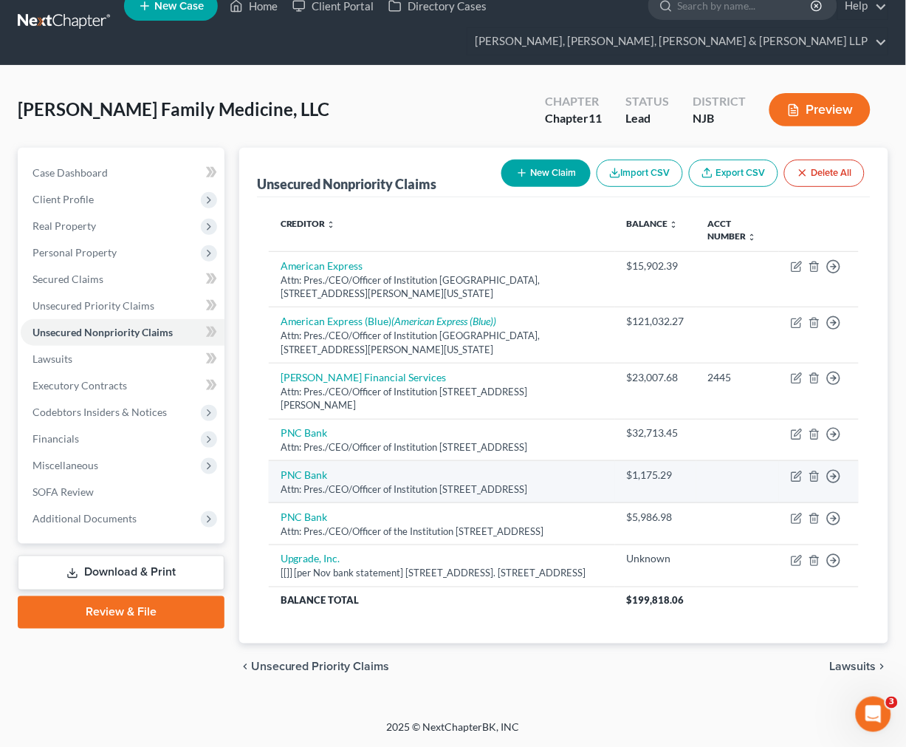
drag, startPoint x: 371, startPoint y: 490, endPoint x: 441, endPoint y: 477, distance: 71.3
click at [441, 482] on div "Attn: Pres./CEO/Officer of Institution [STREET_ADDRESS]" at bounding box center [442, 489] width 323 height 14
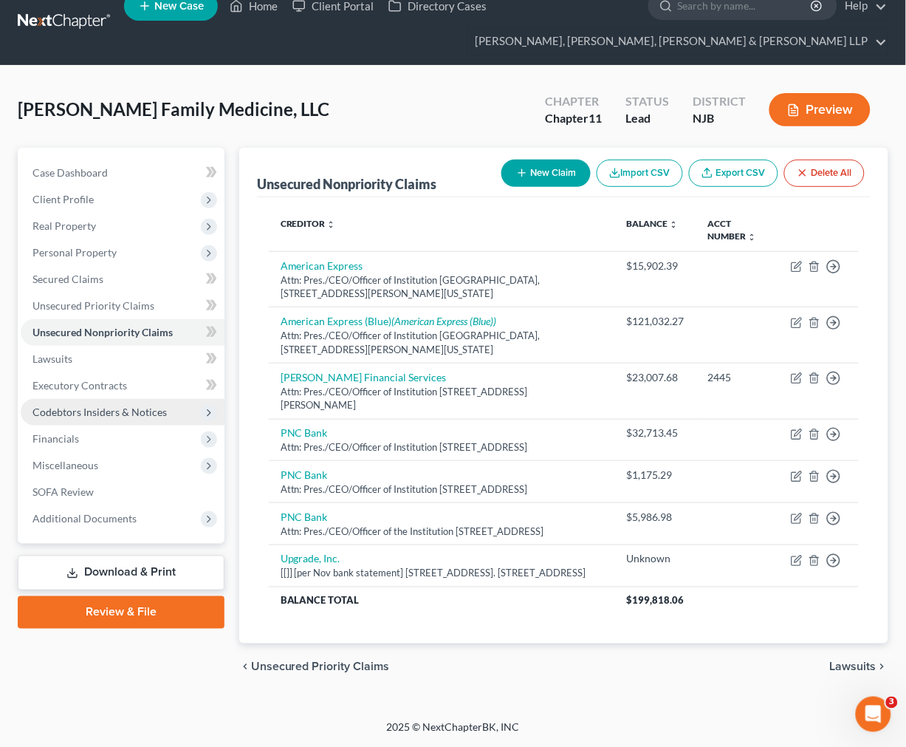
copy div "[STREET_ADDRESS]"
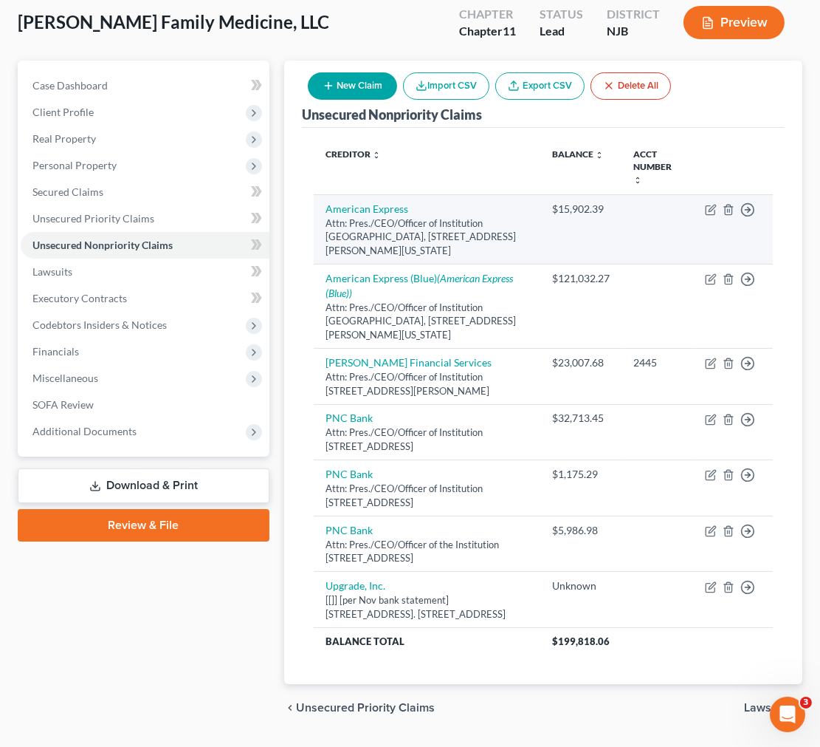
scroll to position [117, 0]
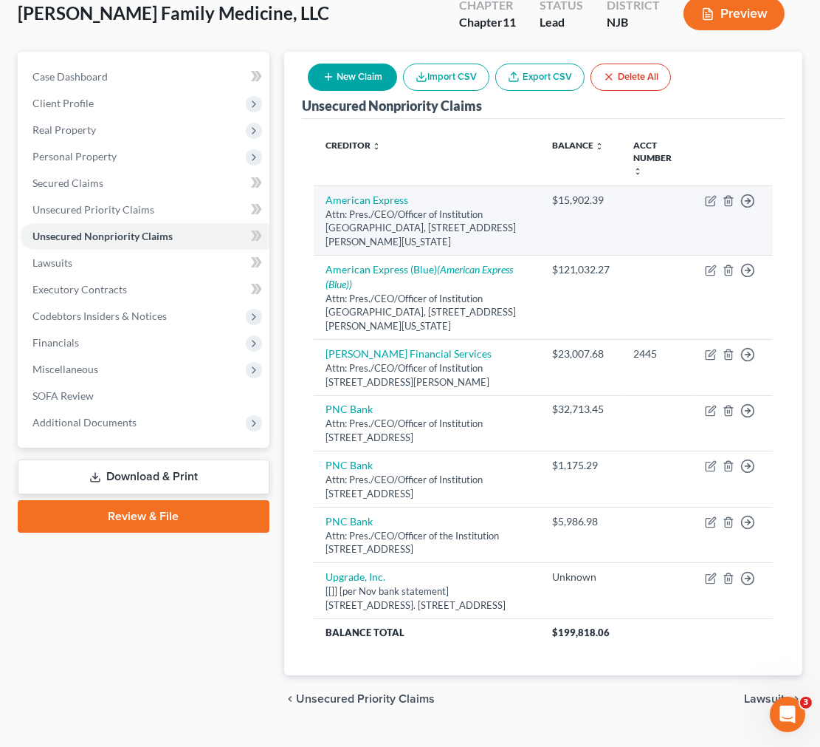
click at [615, 216] on td "$15,902.39" at bounding box center [581, 220] width 81 height 69
drag, startPoint x: 617, startPoint y: 191, endPoint x: 557, endPoint y: 191, distance: 59.8
click at [557, 191] on td "$15,902.39" at bounding box center [581, 220] width 81 height 69
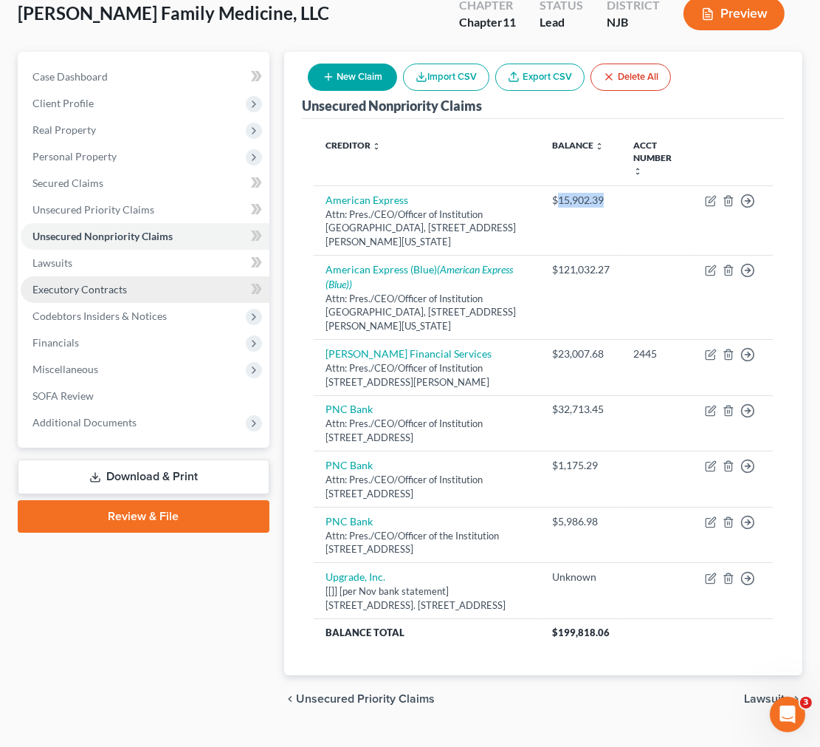
copy div "15,902.39"
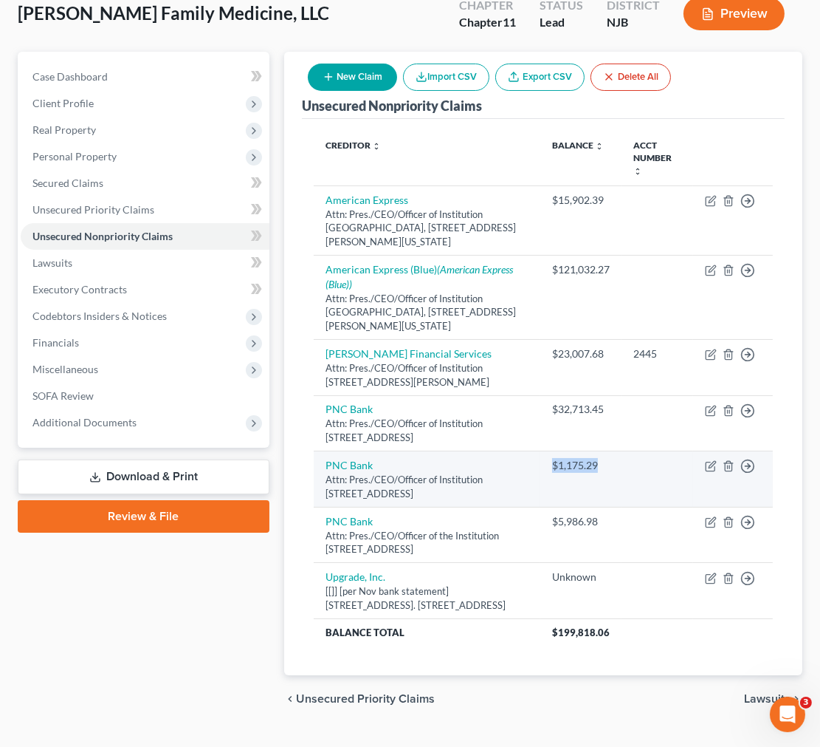
drag, startPoint x: 600, startPoint y: 450, endPoint x: 550, endPoint y: 452, distance: 49.5
click at [550, 452] on td "$1,175.29" at bounding box center [581, 479] width 81 height 56
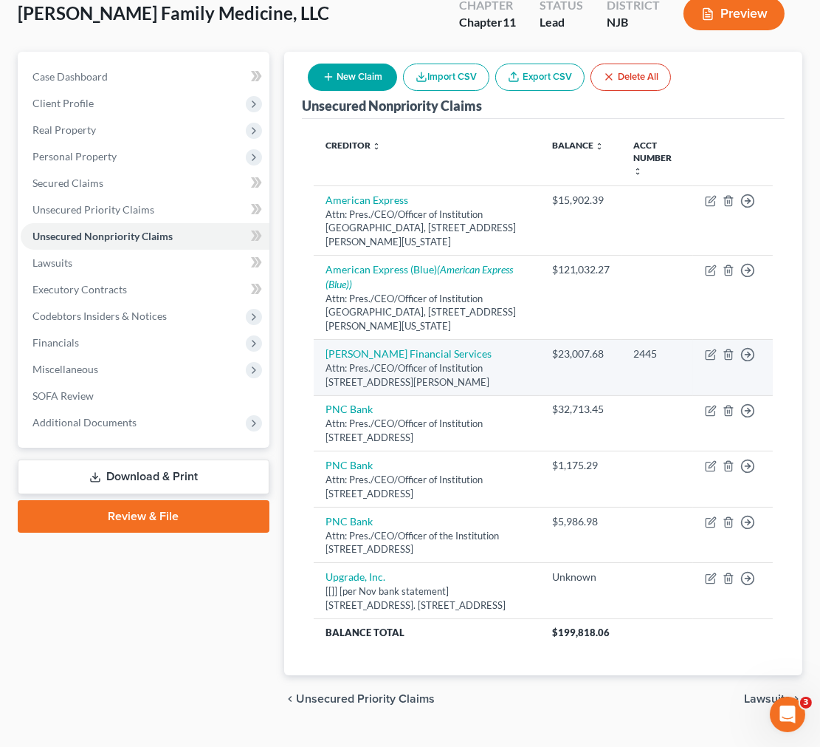
click at [456, 361] on div "Attn: Pres./CEO/Officer of Institution [STREET_ADDRESS][PERSON_NAME]" at bounding box center [427, 374] width 203 height 27
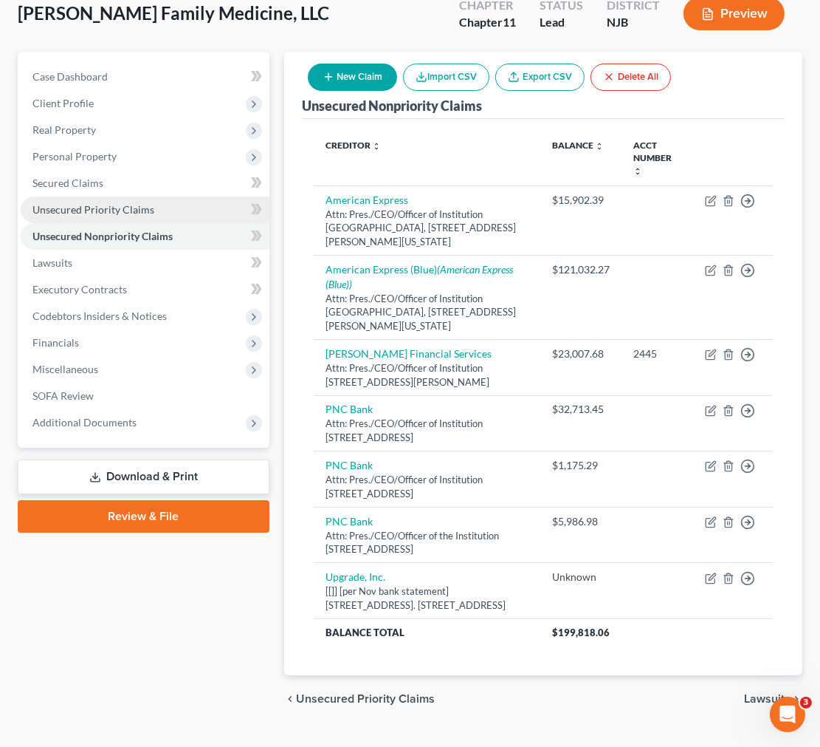
click at [172, 210] on link "Unsecured Priority Claims" at bounding box center [145, 209] width 249 height 27
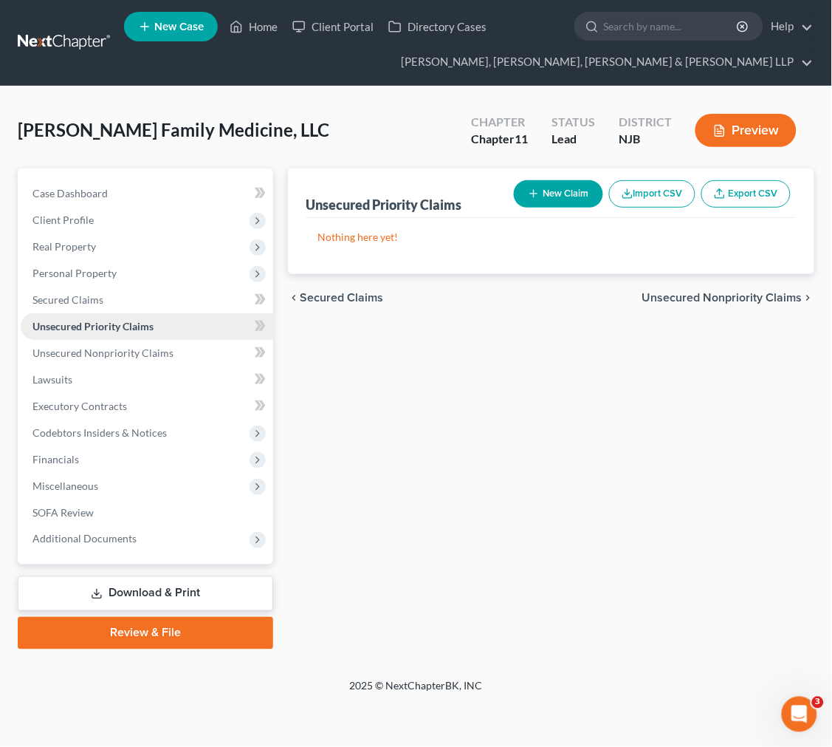
click at [205, 337] on link "Unsecured Priority Claims" at bounding box center [147, 326] width 253 height 27
click at [193, 308] on link "Secured Claims" at bounding box center [147, 300] width 253 height 27
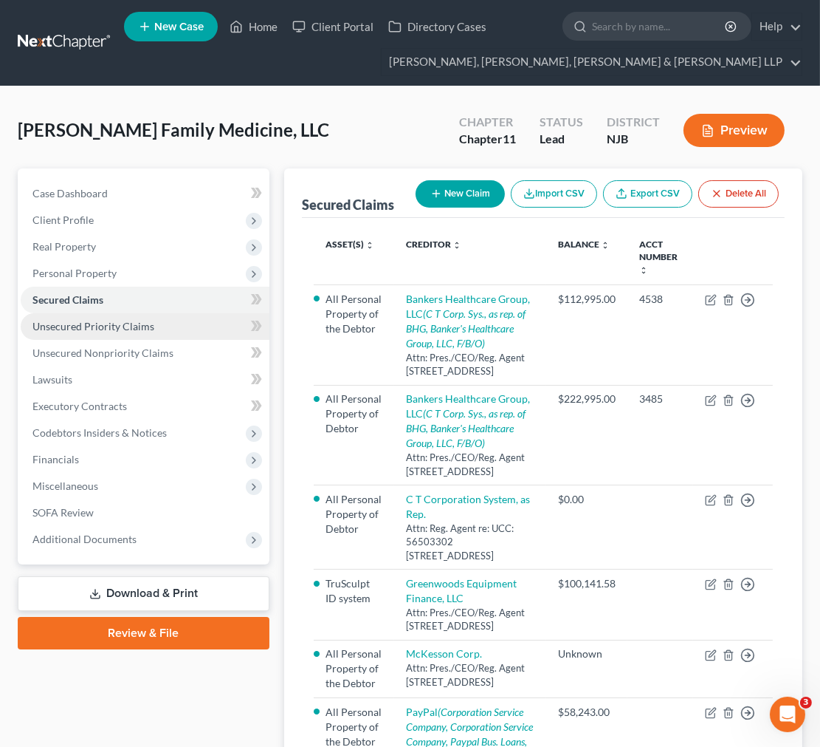
click at [217, 323] on link "Unsecured Priority Claims" at bounding box center [145, 326] width 249 height 27
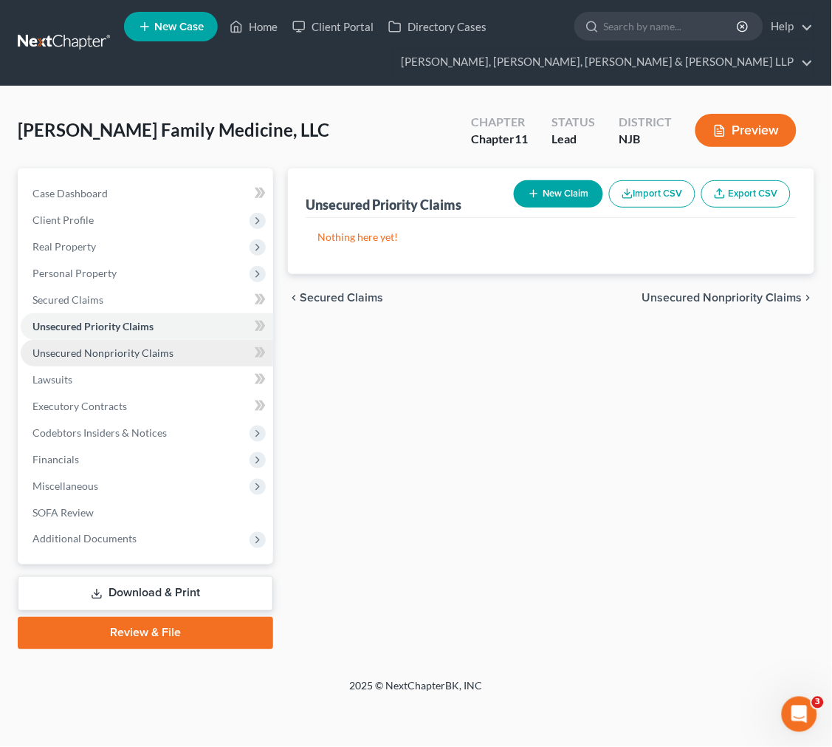
click at [196, 362] on link "Unsecured Nonpriority Claims" at bounding box center [147, 353] width 253 height 27
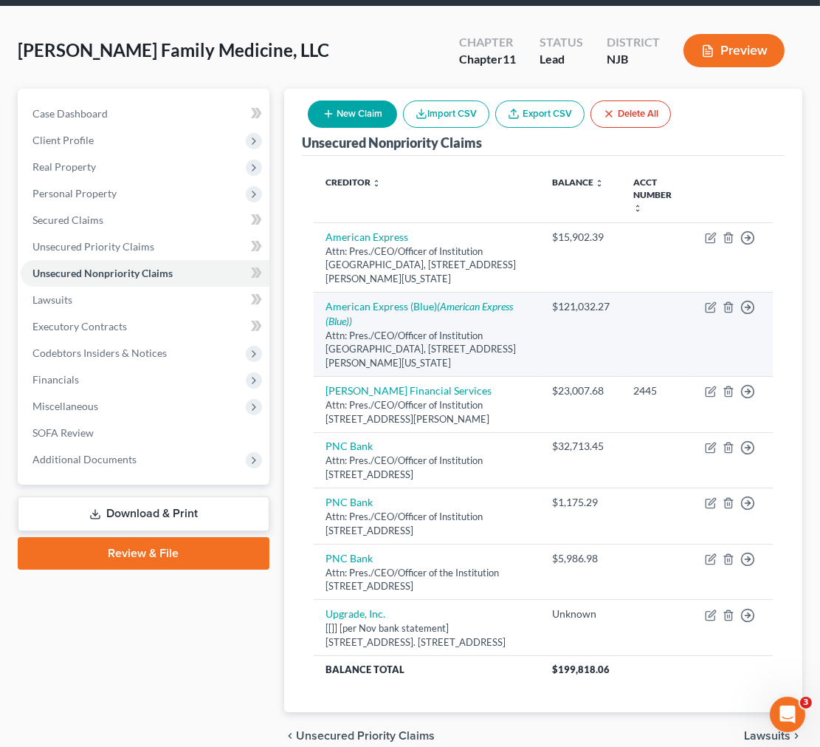
scroll to position [136, 0]
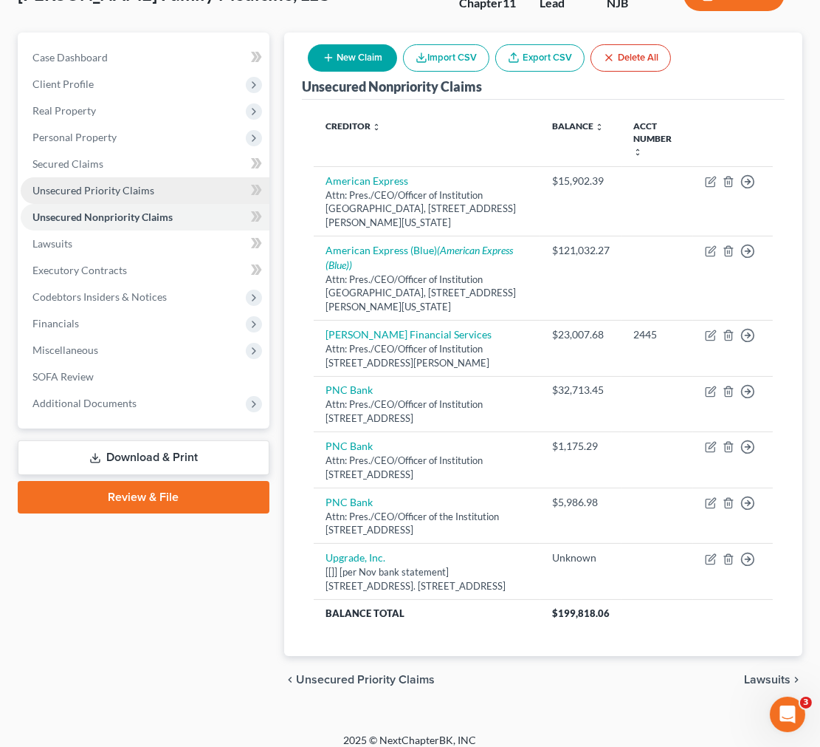
click at [128, 180] on link "Unsecured Priority Claims" at bounding box center [145, 190] width 249 height 27
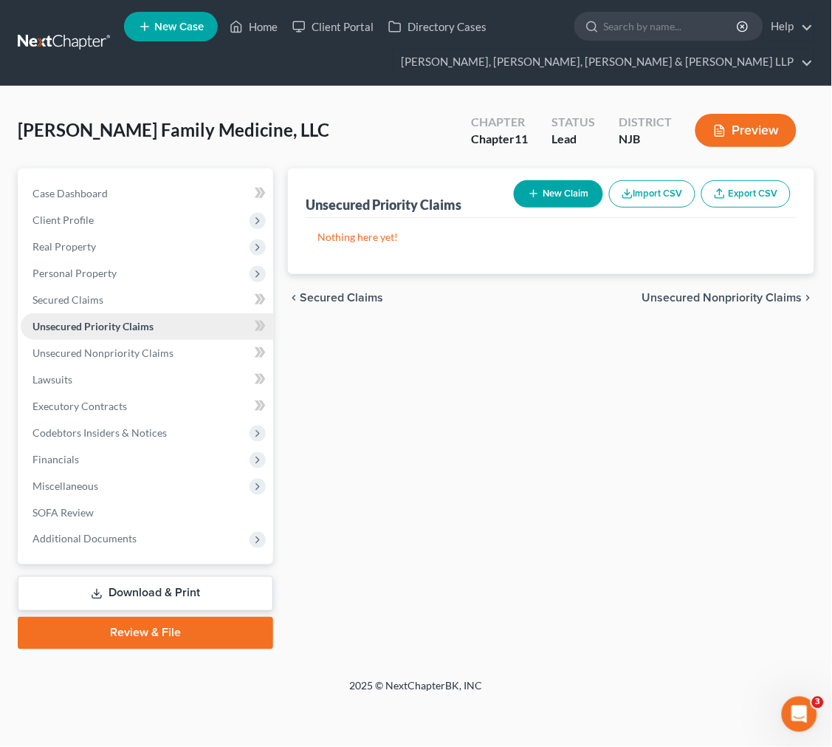
click at [170, 321] on link "Unsecured Priority Claims" at bounding box center [147, 326] width 253 height 27
click at [168, 291] on link "Secured Claims" at bounding box center [147, 300] width 253 height 27
